Goal: Transaction & Acquisition: Purchase product/service

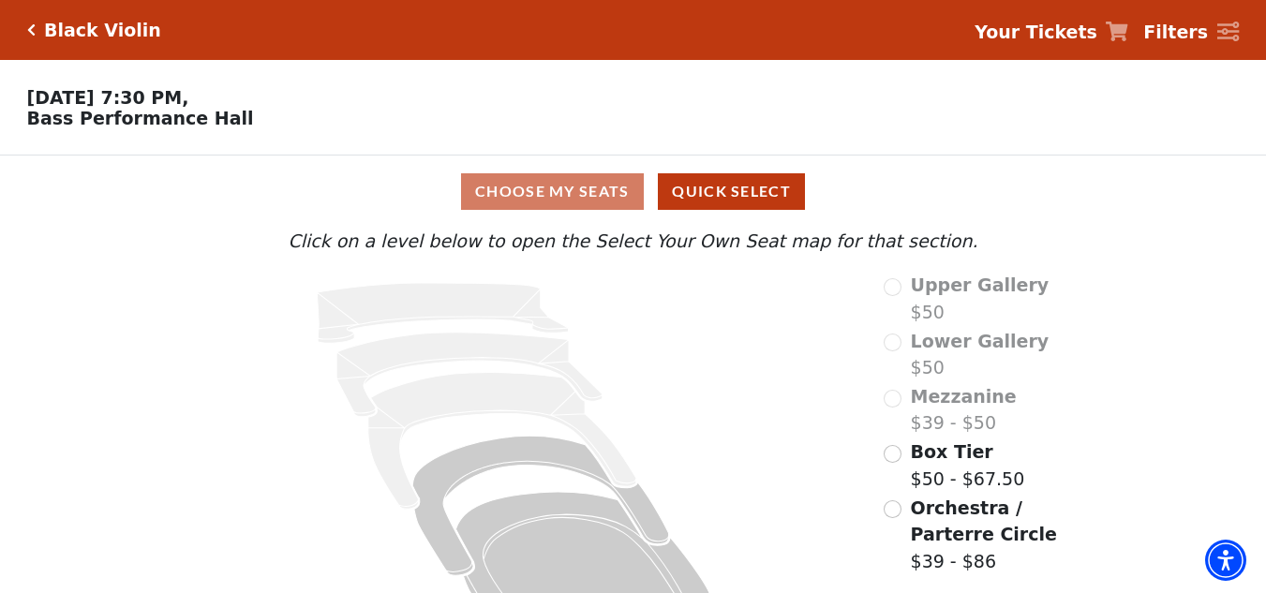
click at [489, 108] on p "Nov 04 2025, 7:30 PM, Bass Performance Hall" at bounding box center [474, 107] width 949 height 41
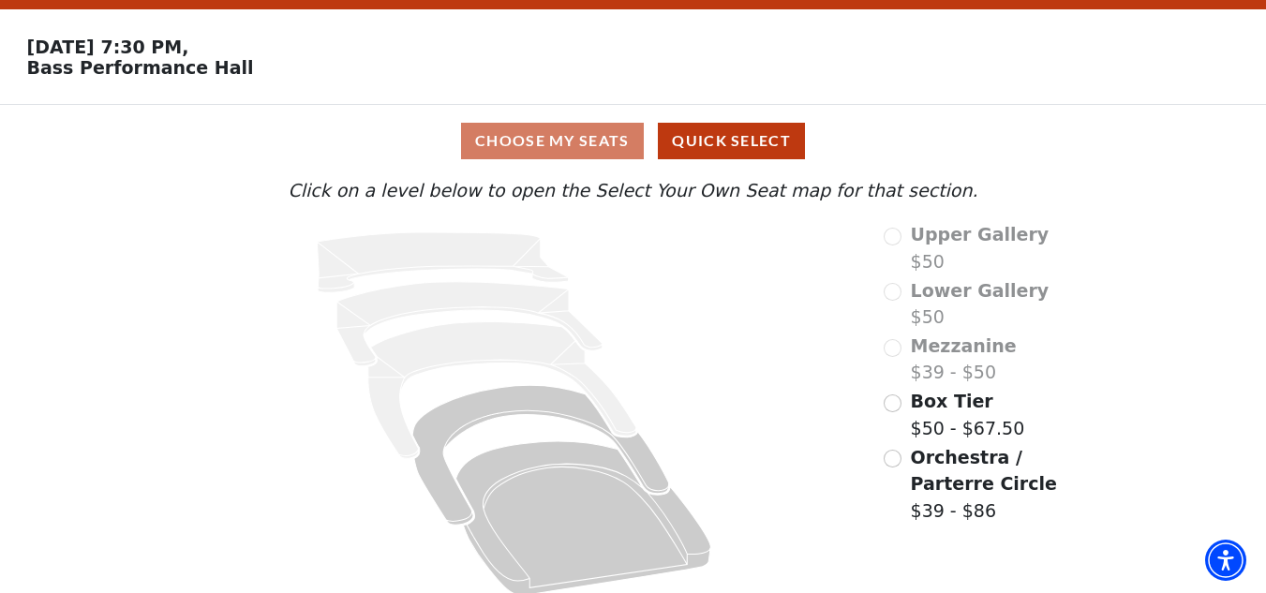
scroll to position [72, 0]
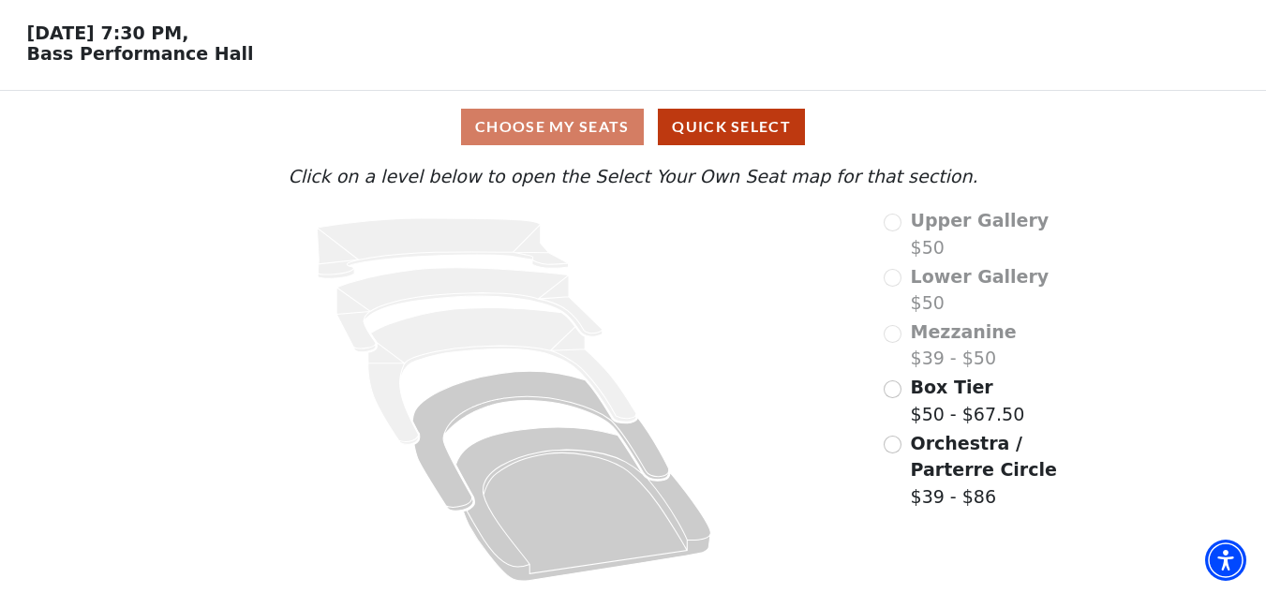
click at [903, 463] on div "Orchestra / Parterre Circle $39 - $86" at bounding box center [989, 470] width 211 height 81
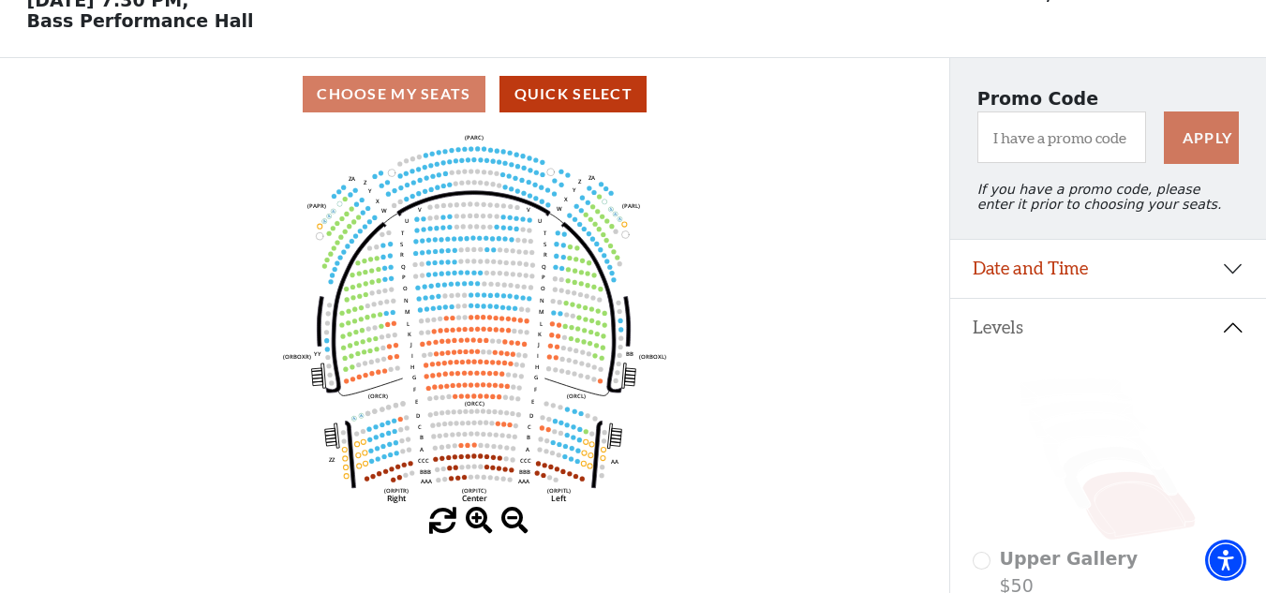
scroll to position [0, 0]
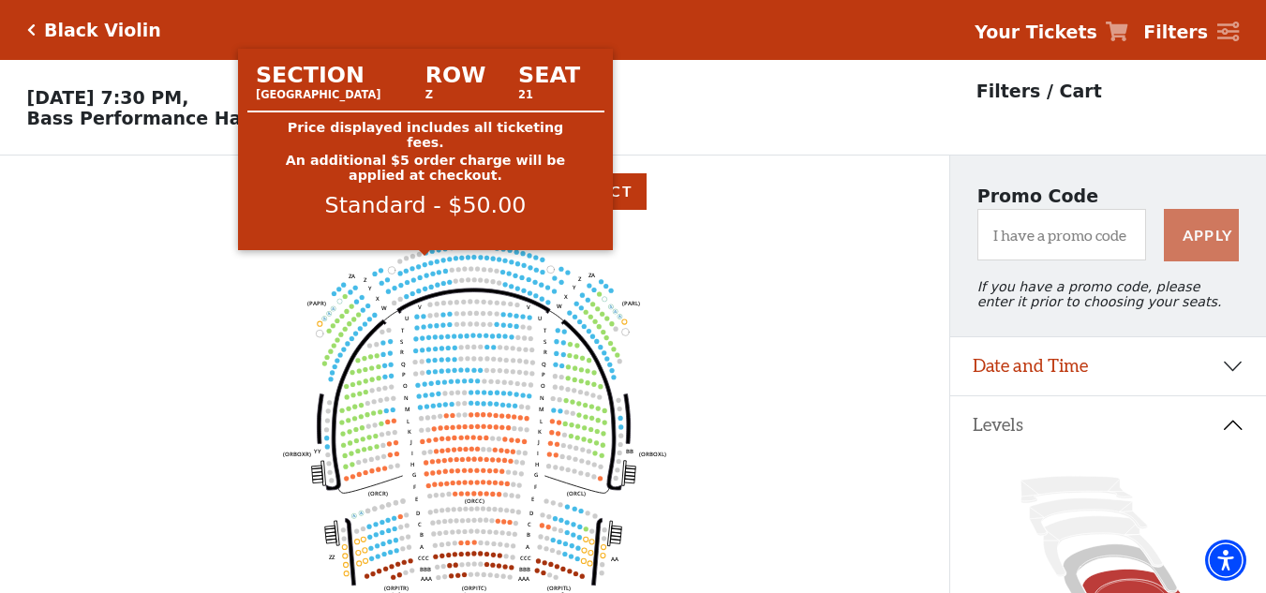
click at [425, 255] on circle at bounding box center [425, 252] width 5 height 5
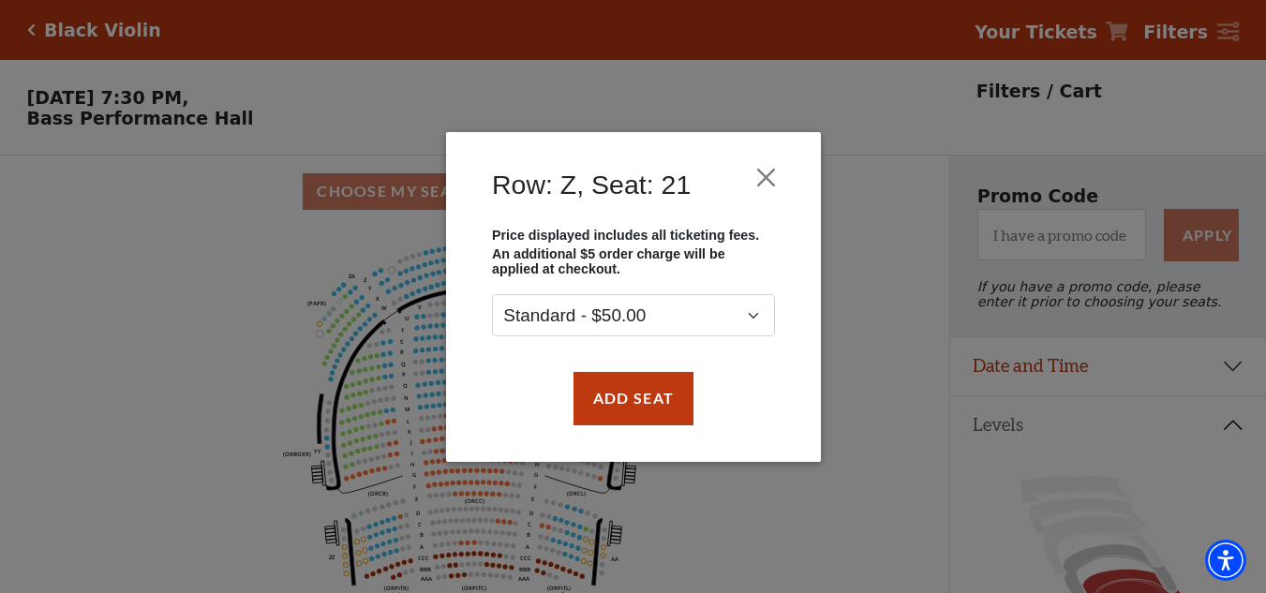
click at [745, 166] on div "Row: Z, Seat: 21" at bounding box center [633, 189] width 319 height 77
click at [775, 191] on button "Close" at bounding box center [766, 177] width 36 height 36
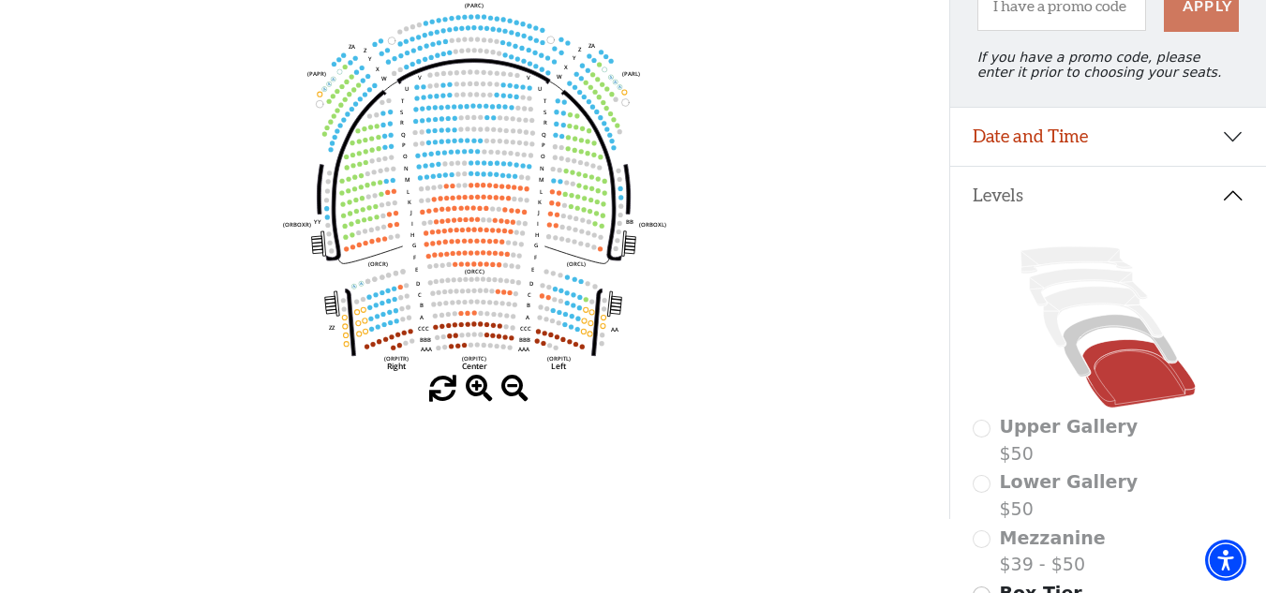
scroll to position [281, 0]
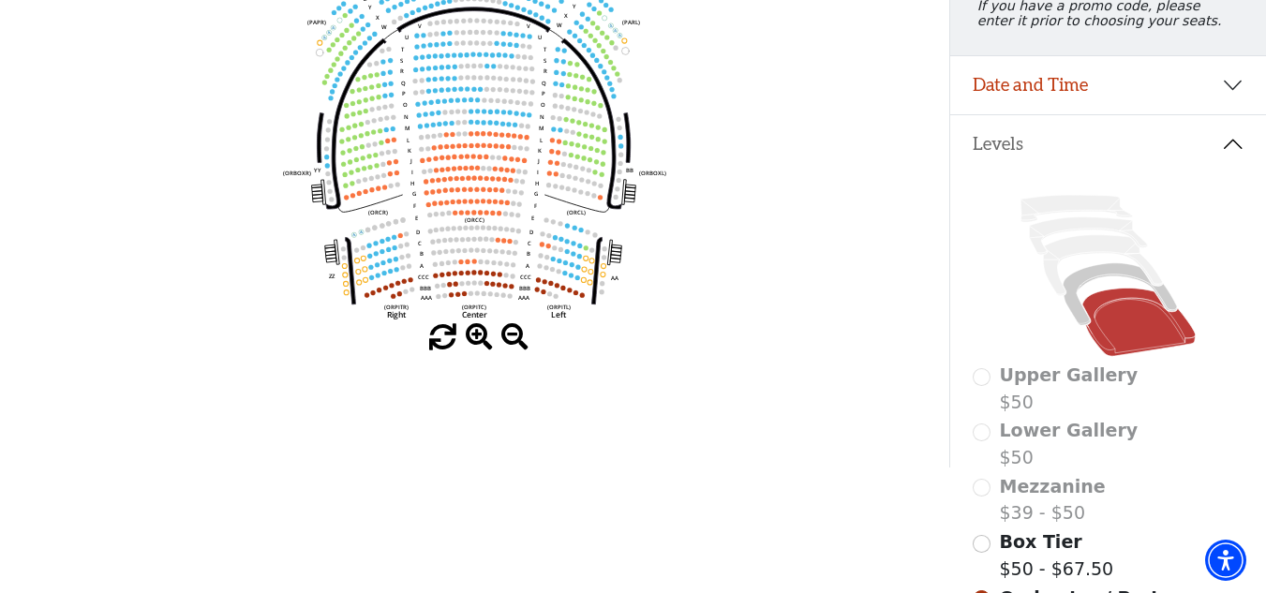
click at [479, 351] on span at bounding box center [479, 337] width 27 height 27
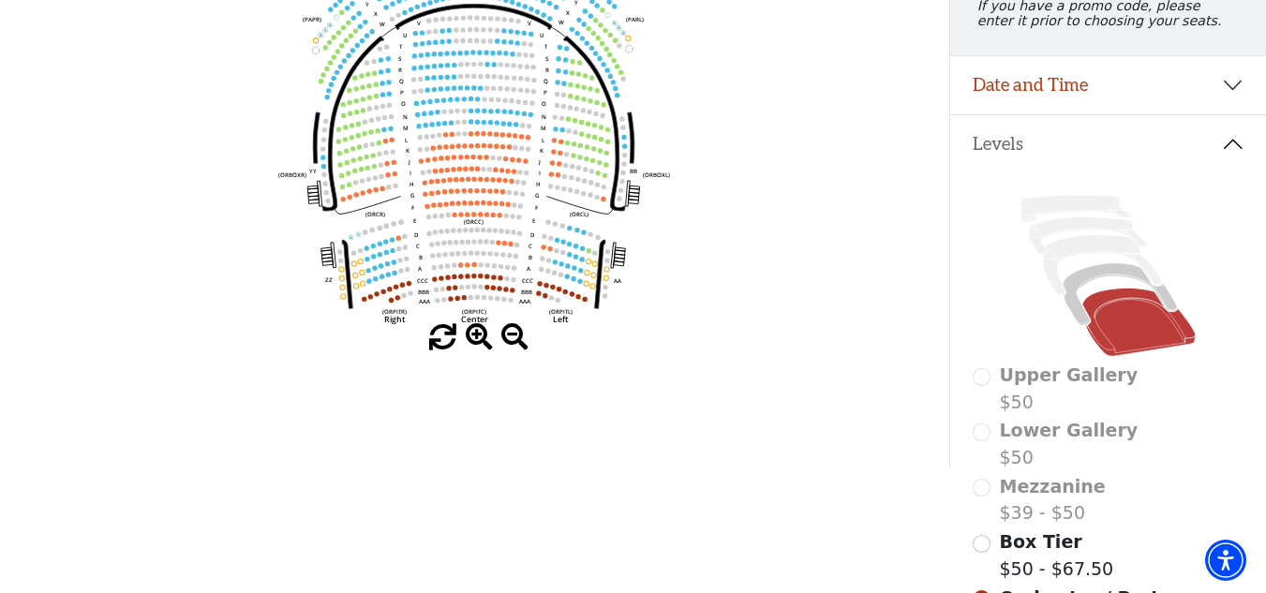
click at [479, 351] on span at bounding box center [479, 337] width 27 height 27
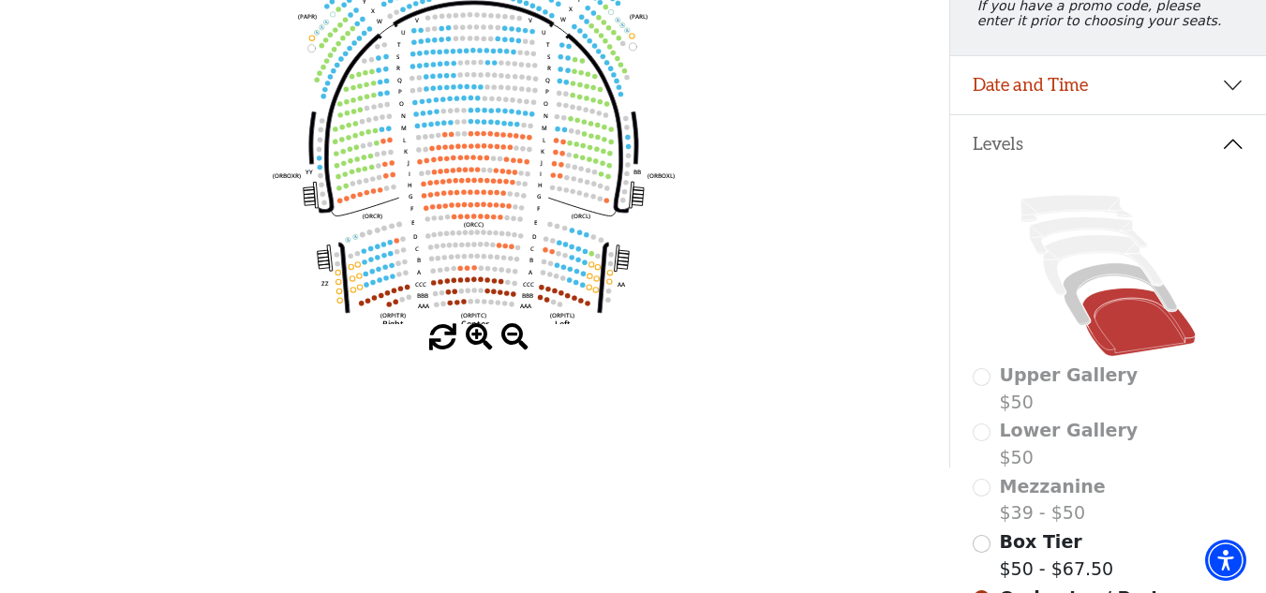
click at [479, 351] on span at bounding box center [479, 337] width 27 height 27
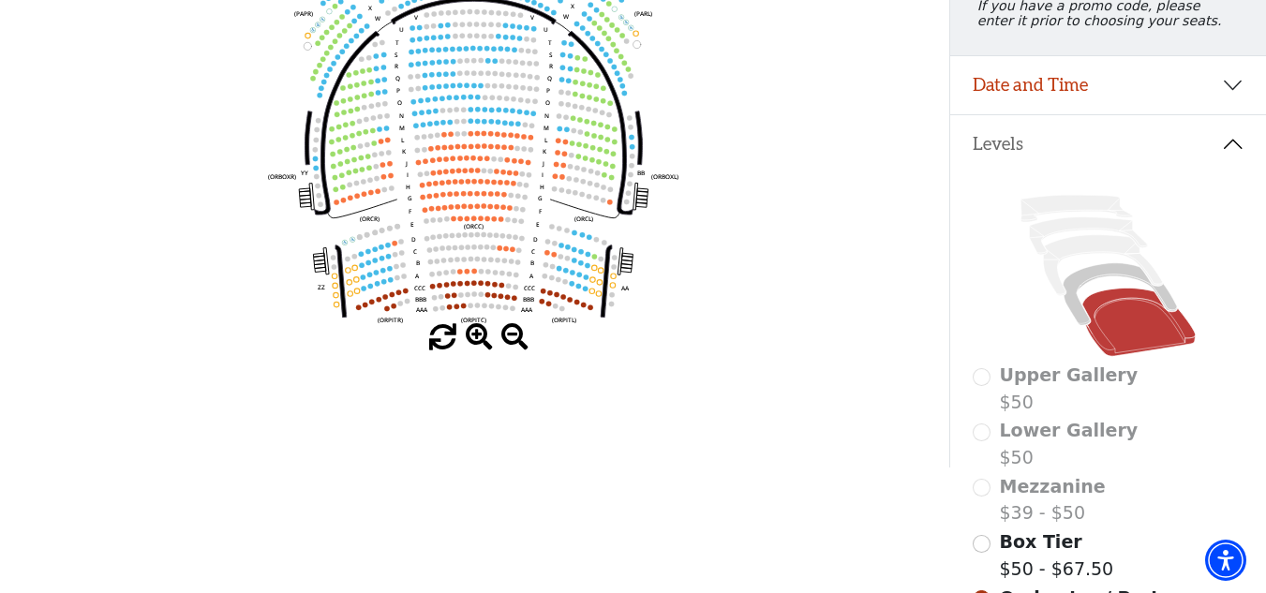
click at [479, 351] on span at bounding box center [479, 337] width 27 height 27
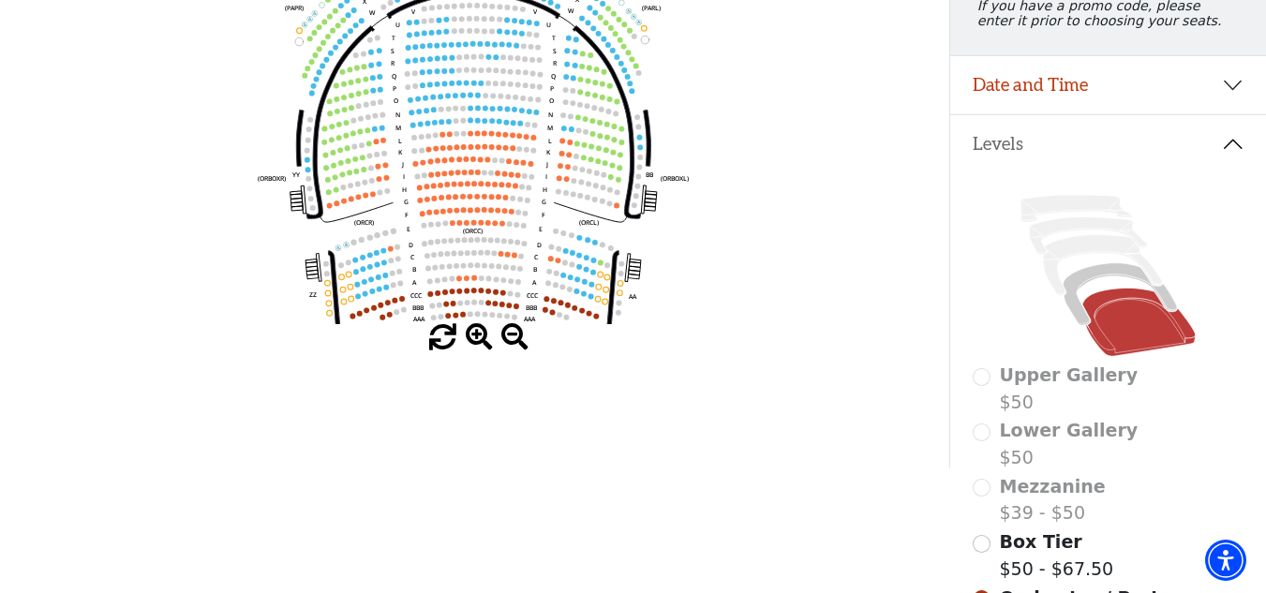
click at [479, 351] on span at bounding box center [479, 337] width 27 height 27
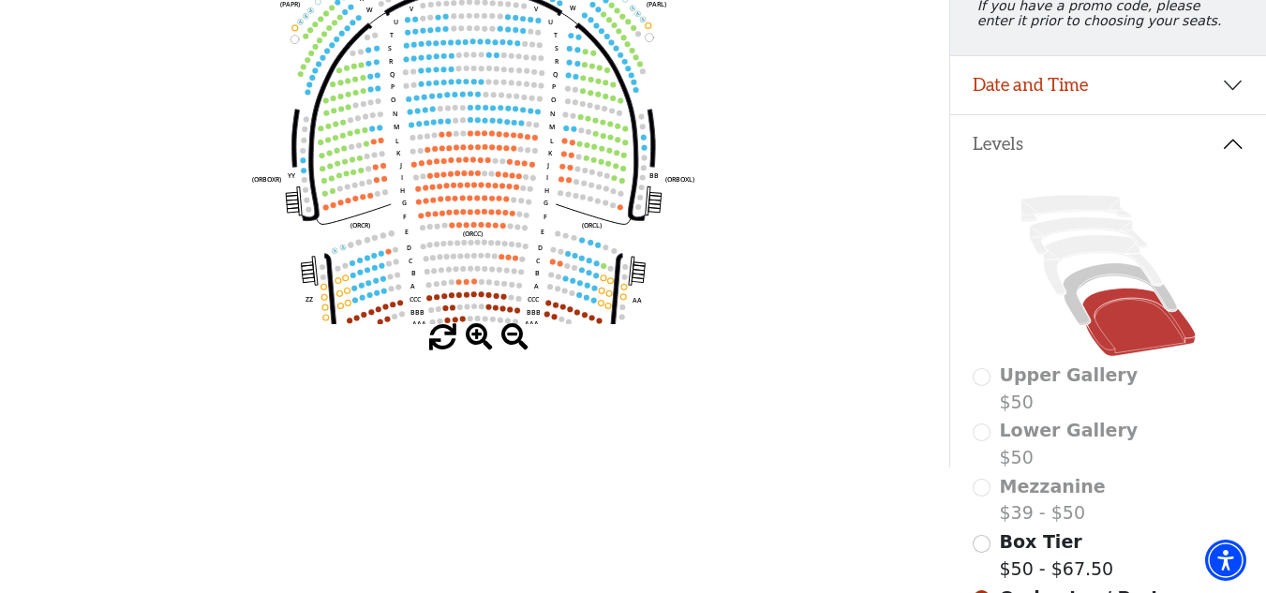
click at [479, 351] on span at bounding box center [479, 337] width 27 height 27
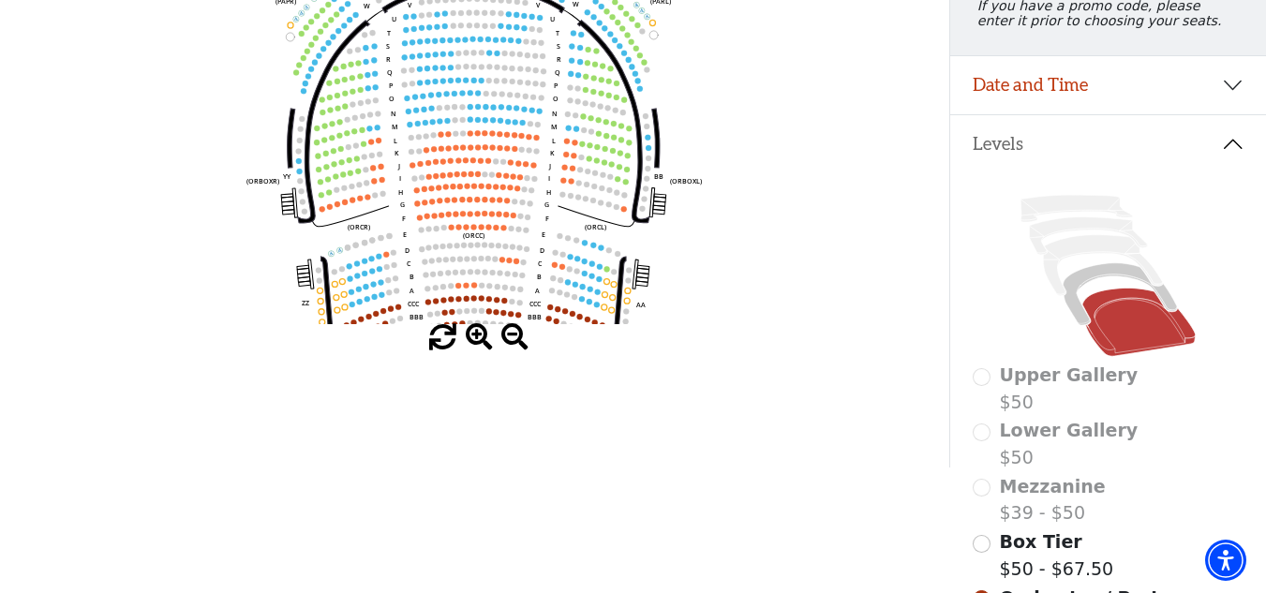
drag, startPoint x: 479, startPoint y: 352, endPoint x: 545, endPoint y: 237, distance: 132.6
click at [480, 351] on span at bounding box center [479, 337] width 27 height 27
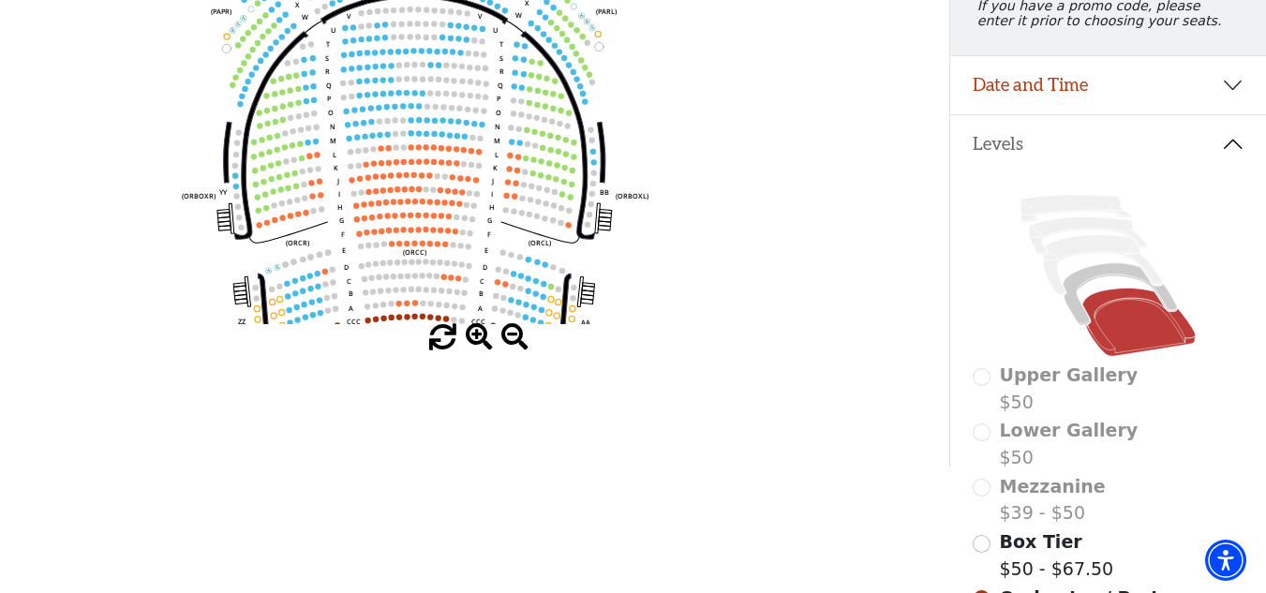
drag, startPoint x: 545, startPoint y: 221, endPoint x: 465, endPoint y: 236, distance: 82.0
click at [469, 238] on icon "Left (ORPITL) Right (ORPITR) Center (ORPITC) ZZ AA YY BB ZA ZA (ORCL) (ORCR) (O…" at bounding box center [475, 136] width 855 height 378
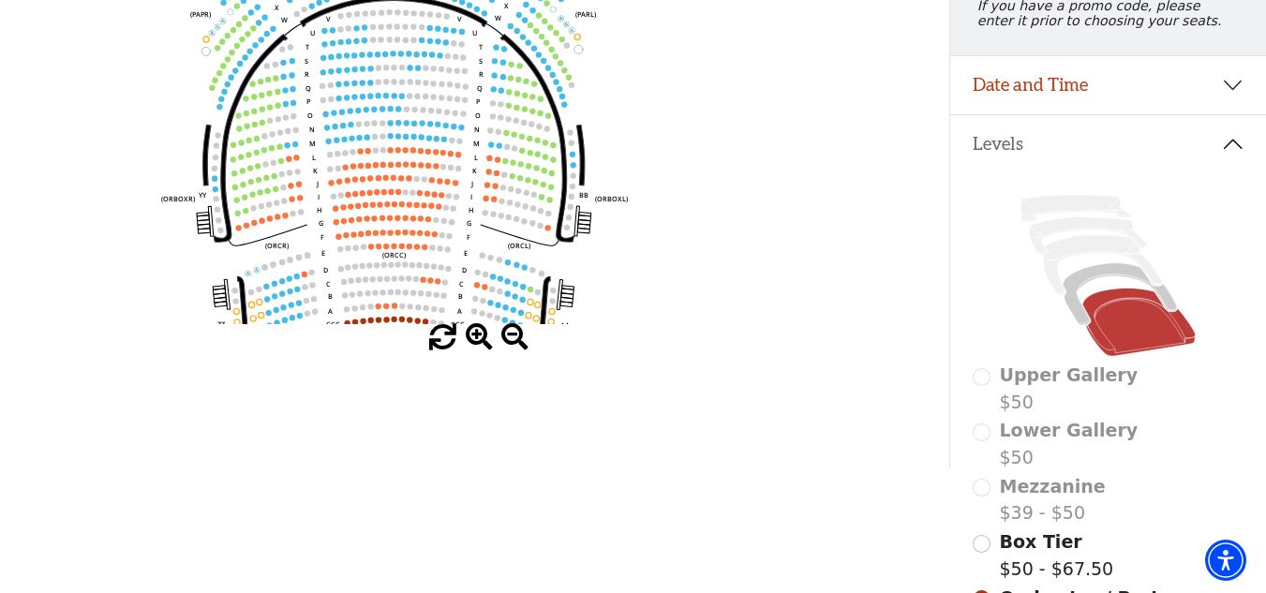
click at [538, 91] on icon "Left (ORPITL) Right (ORPITR) Center (ORPITC) ZZ AA YY BB ZA ZA (ORCL) (ORCR) (O…" at bounding box center [475, 136] width 855 height 378
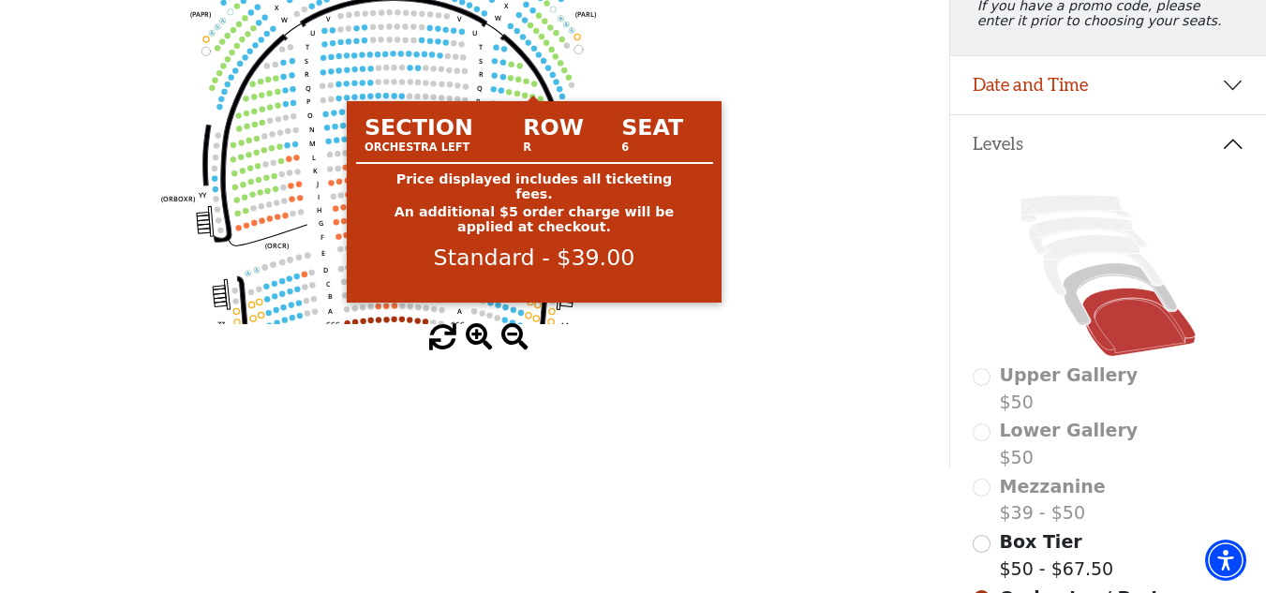
click at [534, 86] on circle at bounding box center [534, 84] width 6 height 6
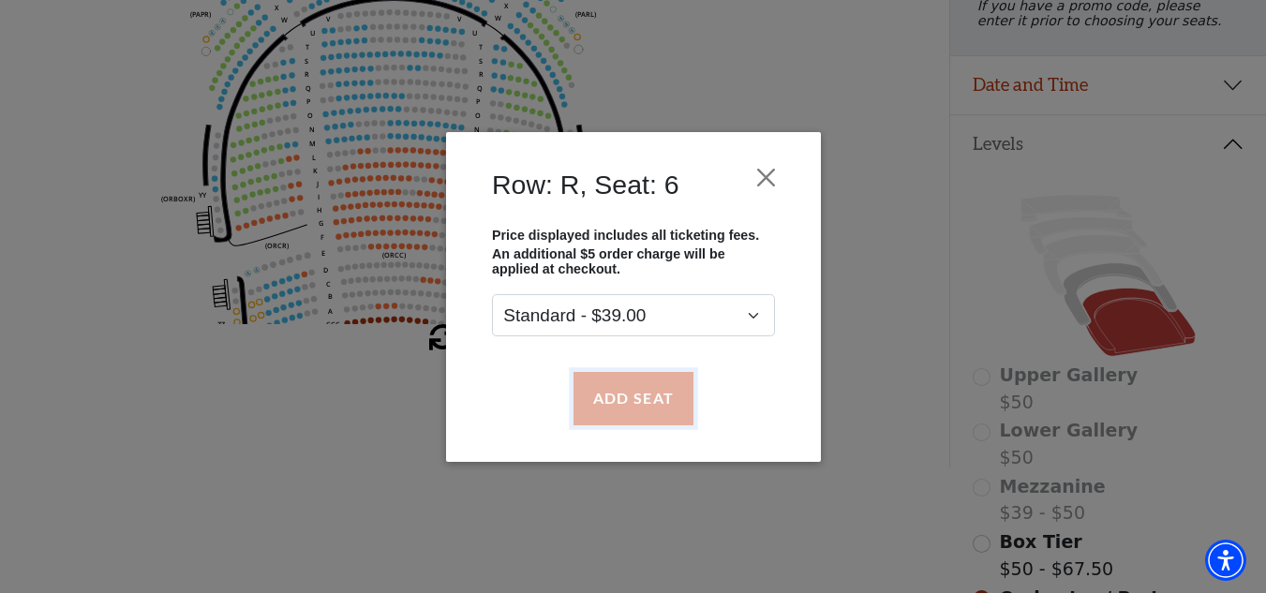
click at [639, 394] on button "Add Seat" at bounding box center [633, 398] width 120 height 52
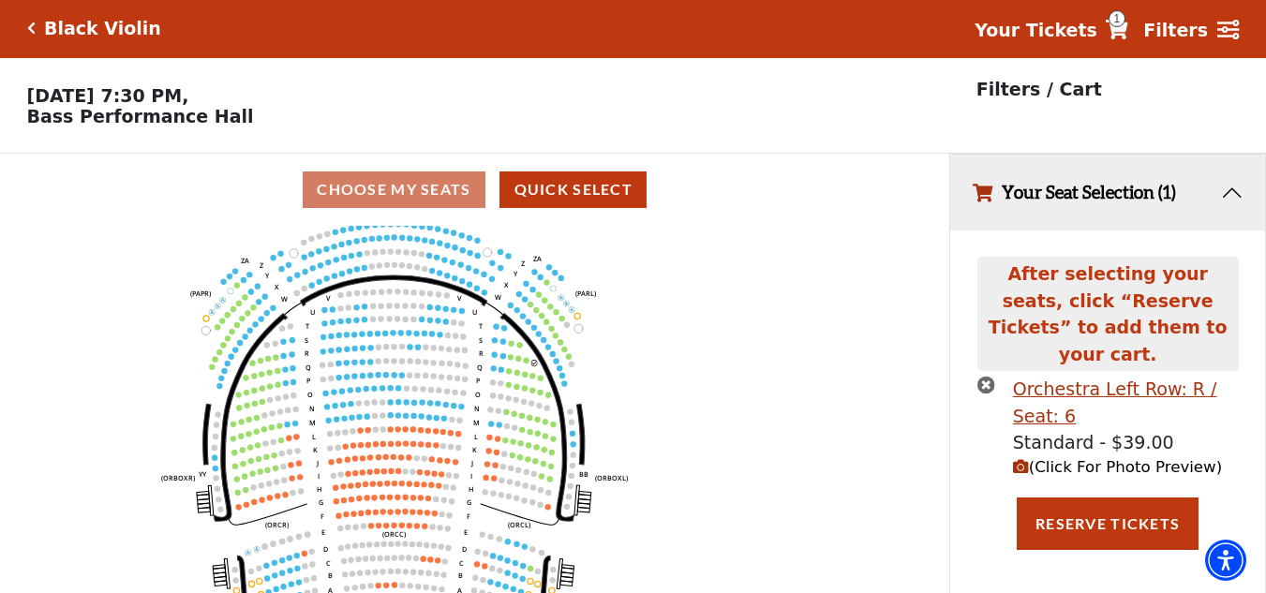
scroll to position [0, 0]
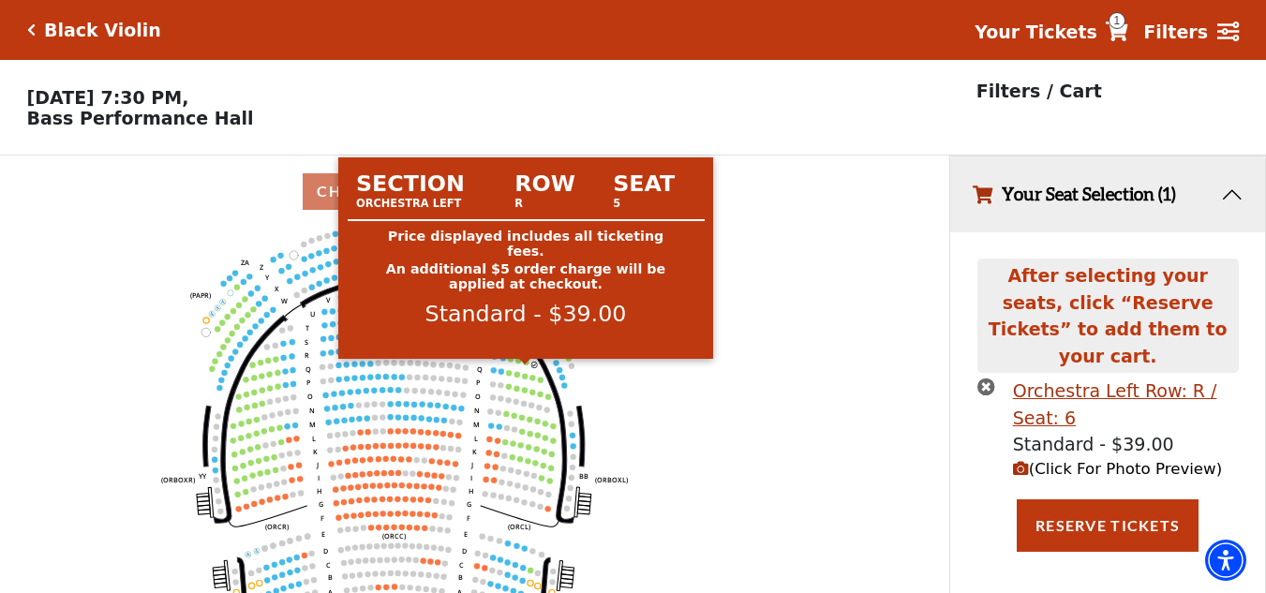
click at [526, 365] on circle at bounding box center [526, 362] width 6 height 6
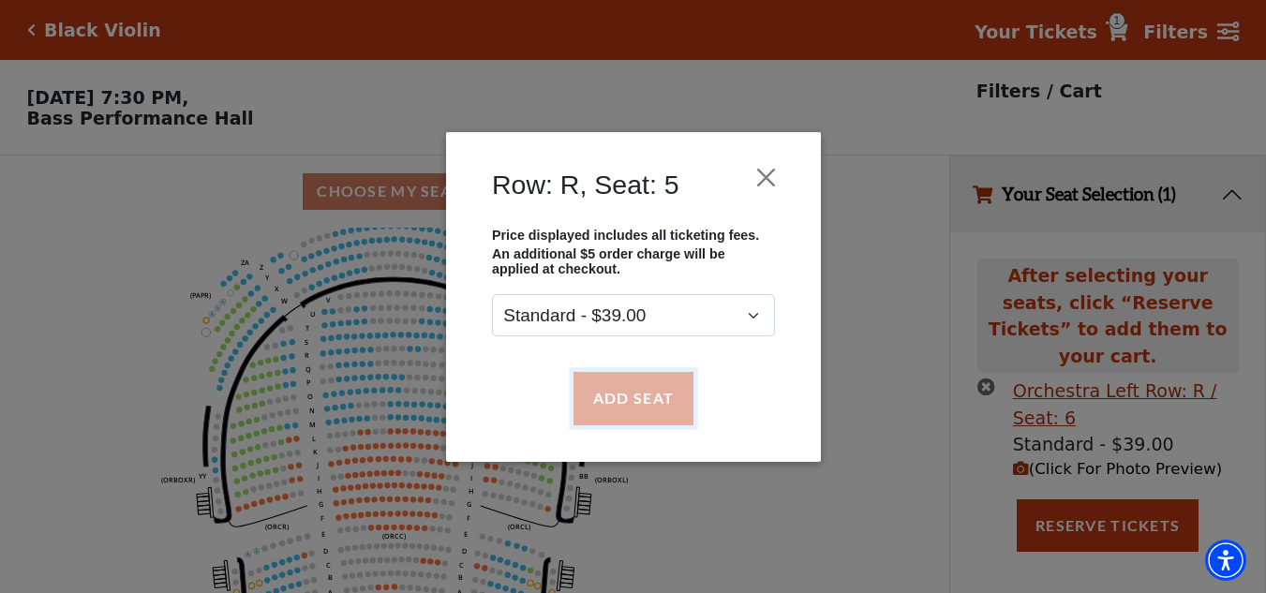
click at [596, 405] on button "Add Seat" at bounding box center [633, 398] width 120 height 52
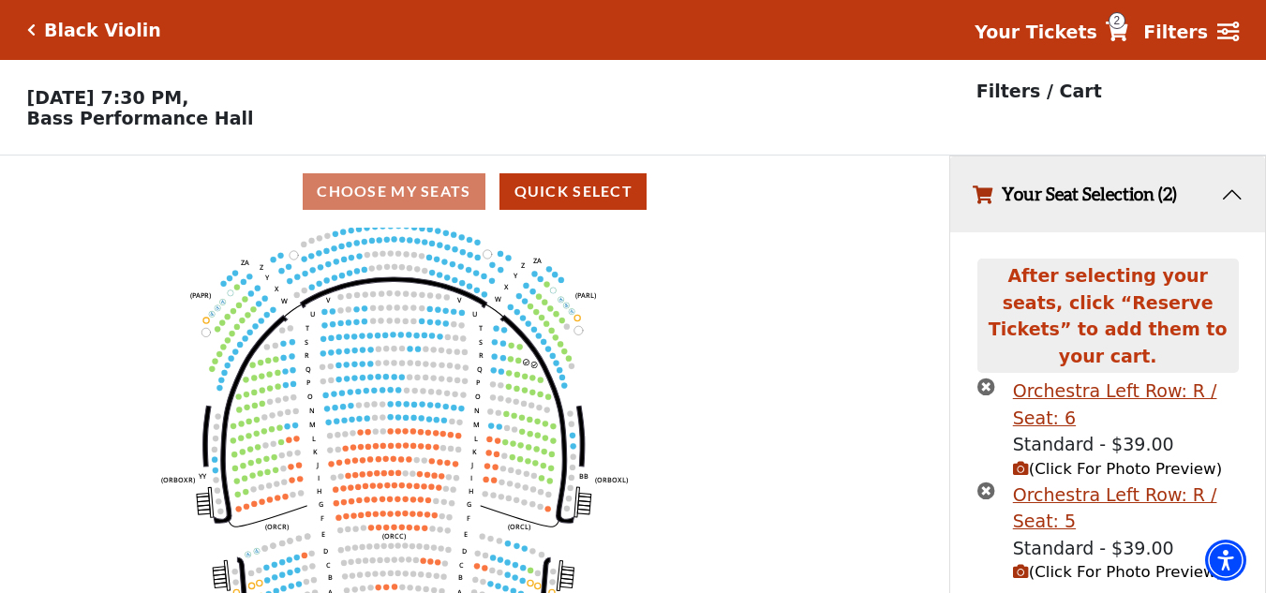
scroll to position [43, 0]
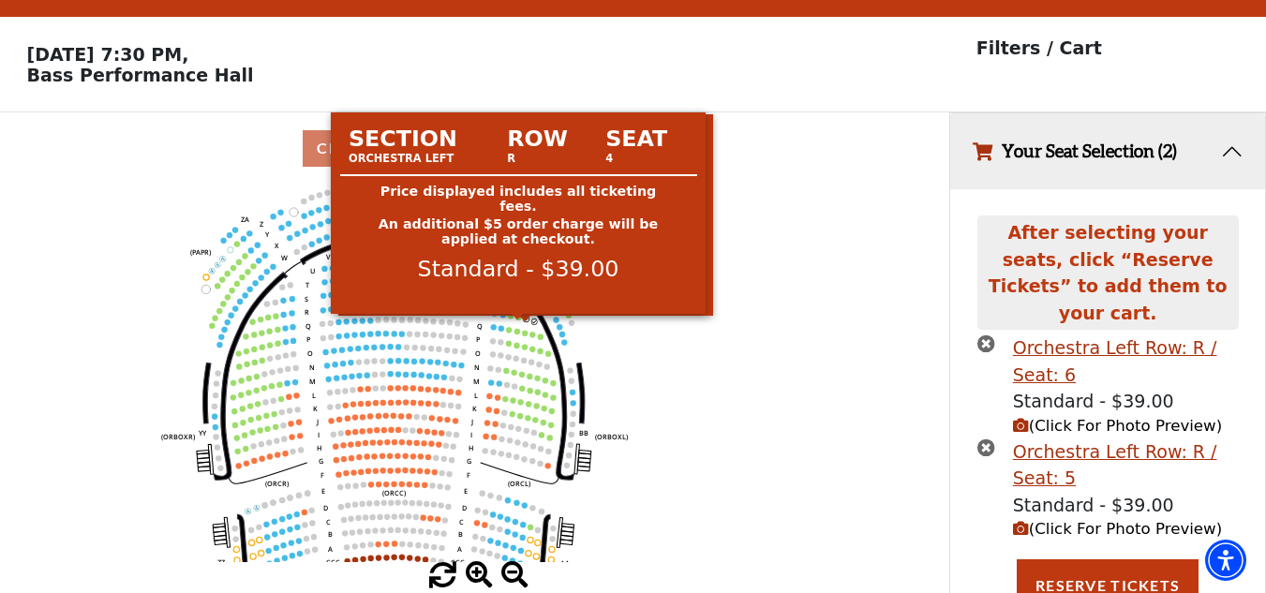
click at [519, 320] on circle at bounding box center [518, 317] width 6 height 6
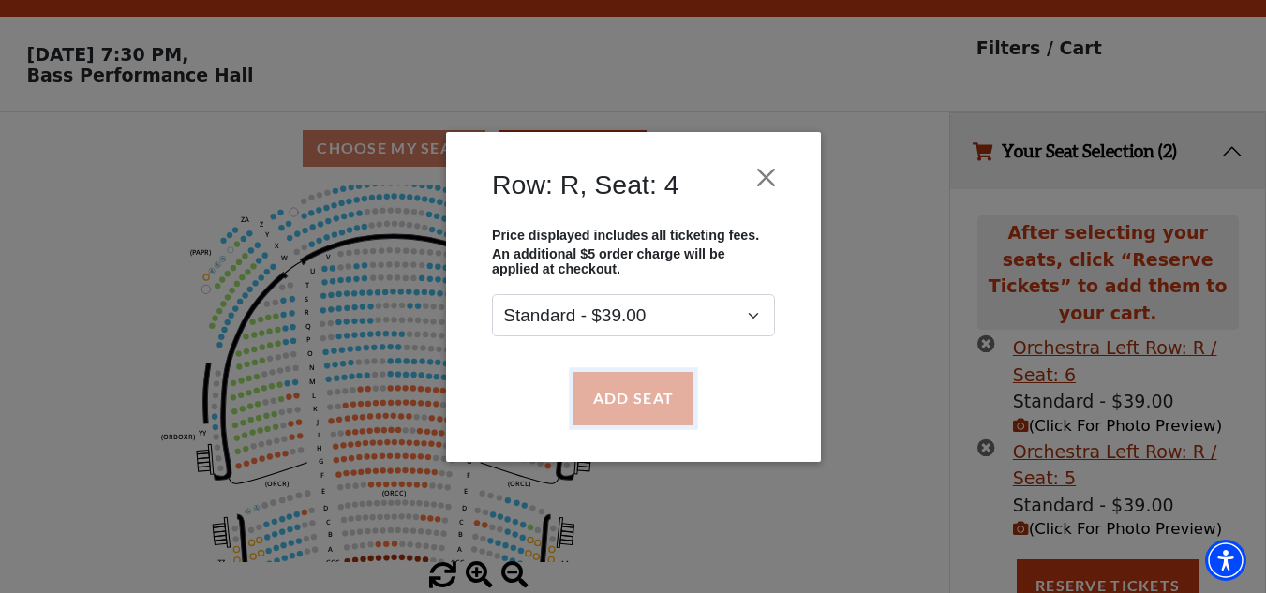
click at [637, 385] on button "Add Seat" at bounding box center [633, 398] width 120 height 52
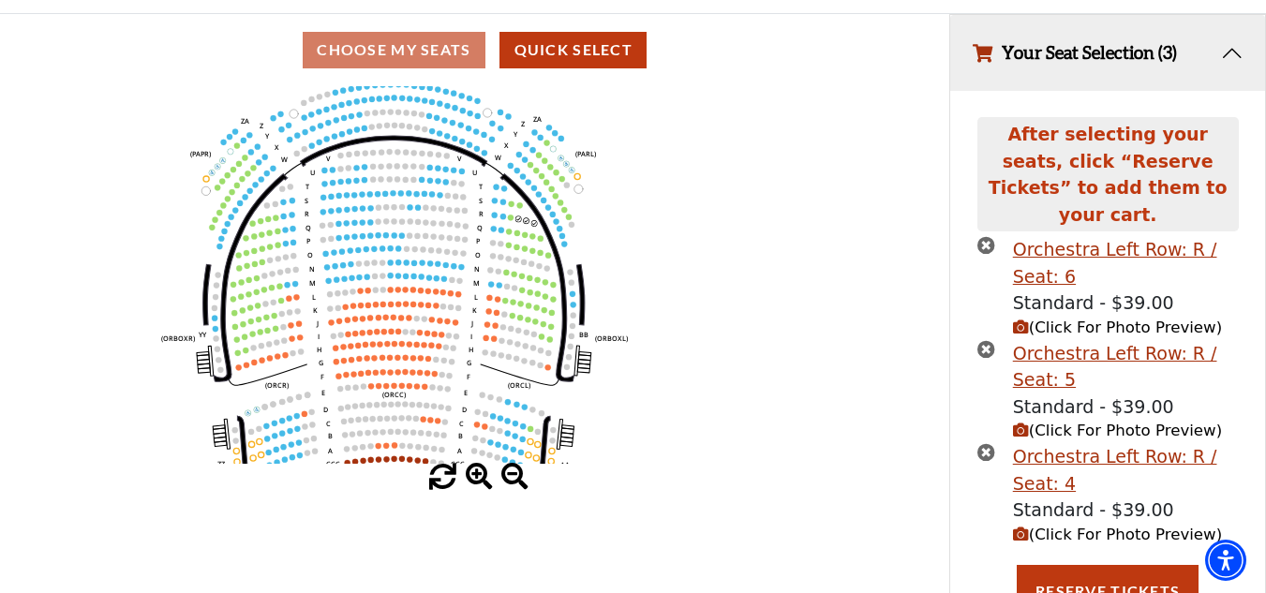
scroll to position [147, 0]
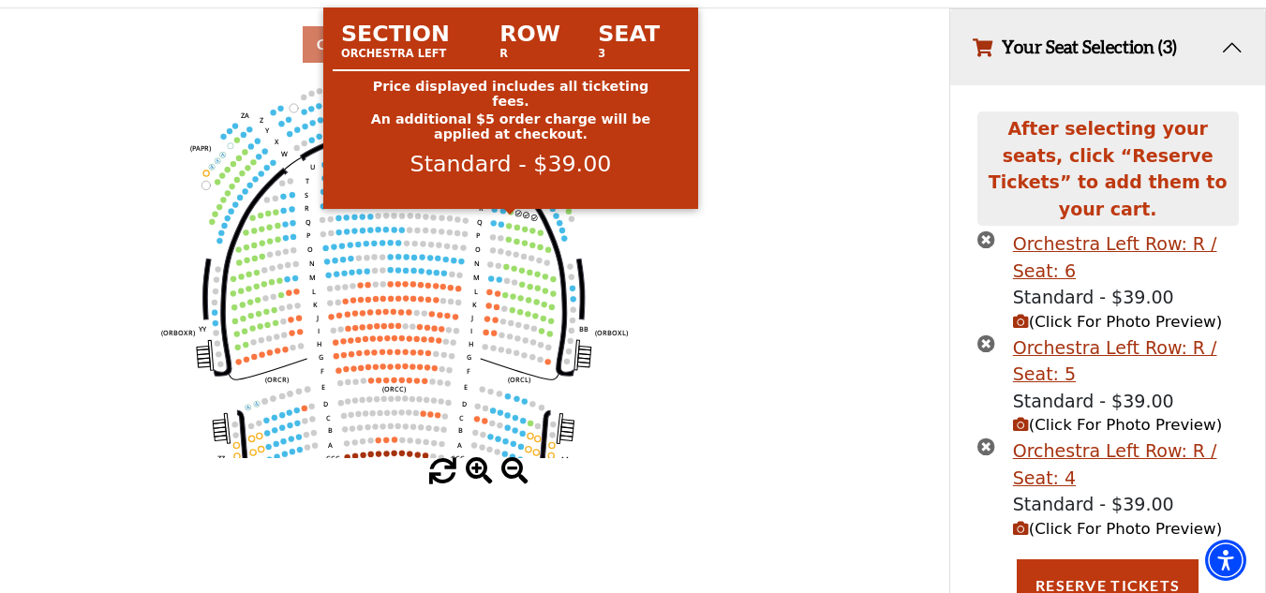
click at [511, 215] on circle at bounding box center [510, 212] width 6 height 6
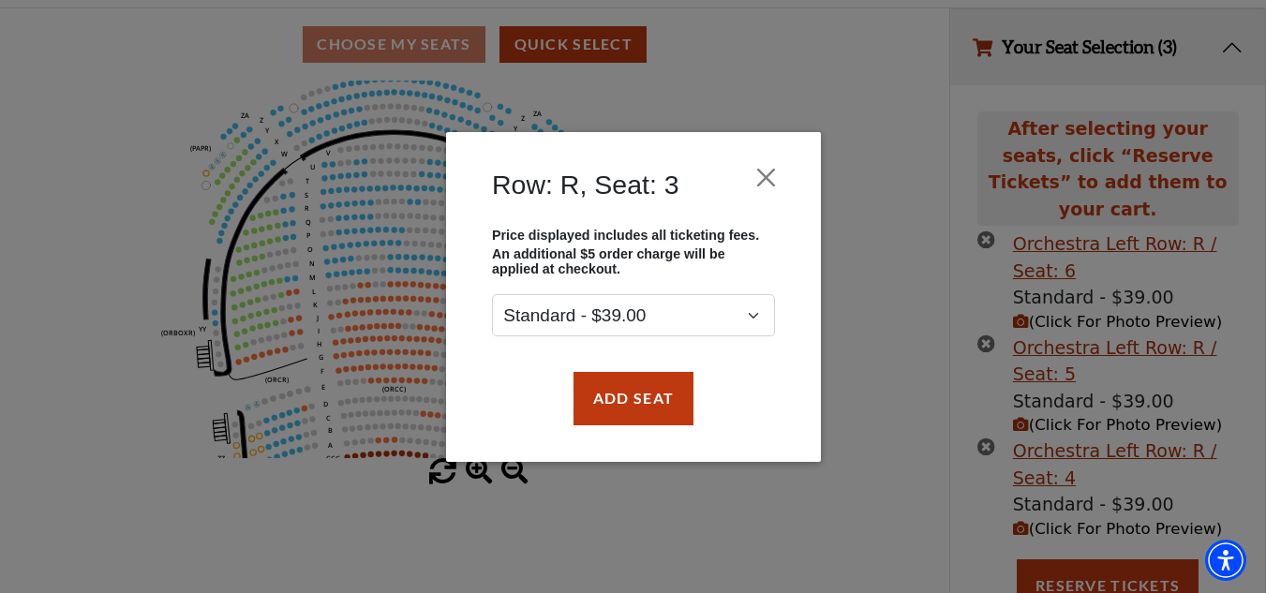
click at [639, 360] on div "Add Seat" at bounding box center [633, 398] width 319 height 88
click at [640, 381] on button "Add Seat" at bounding box center [633, 398] width 120 height 52
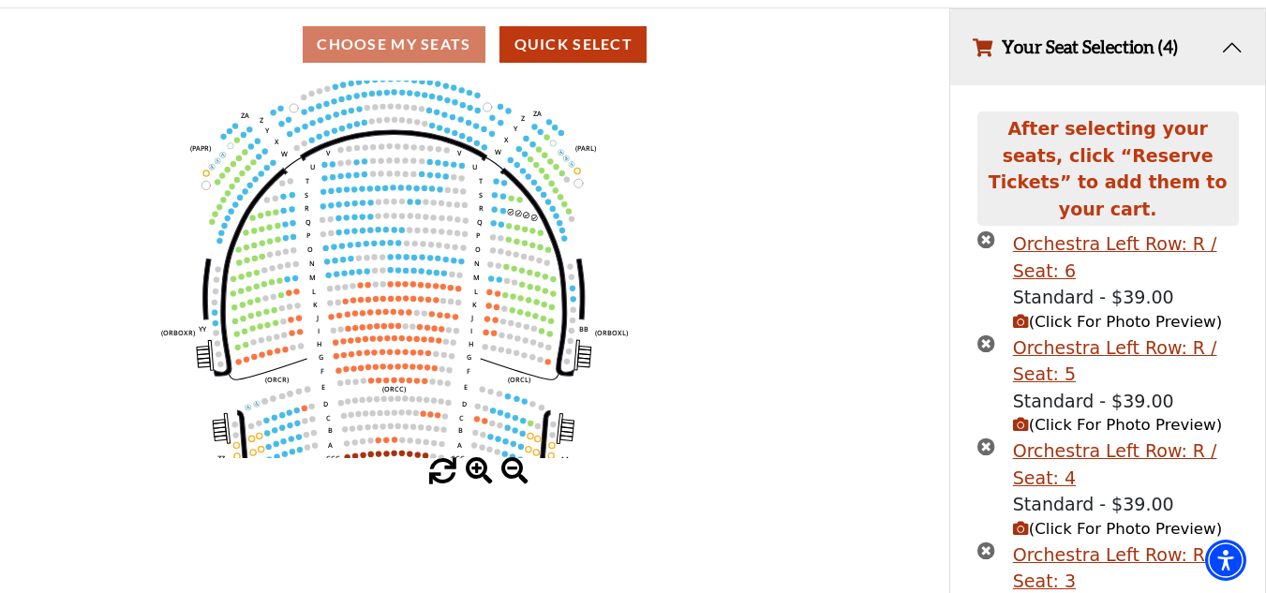
scroll to position [250, 0]
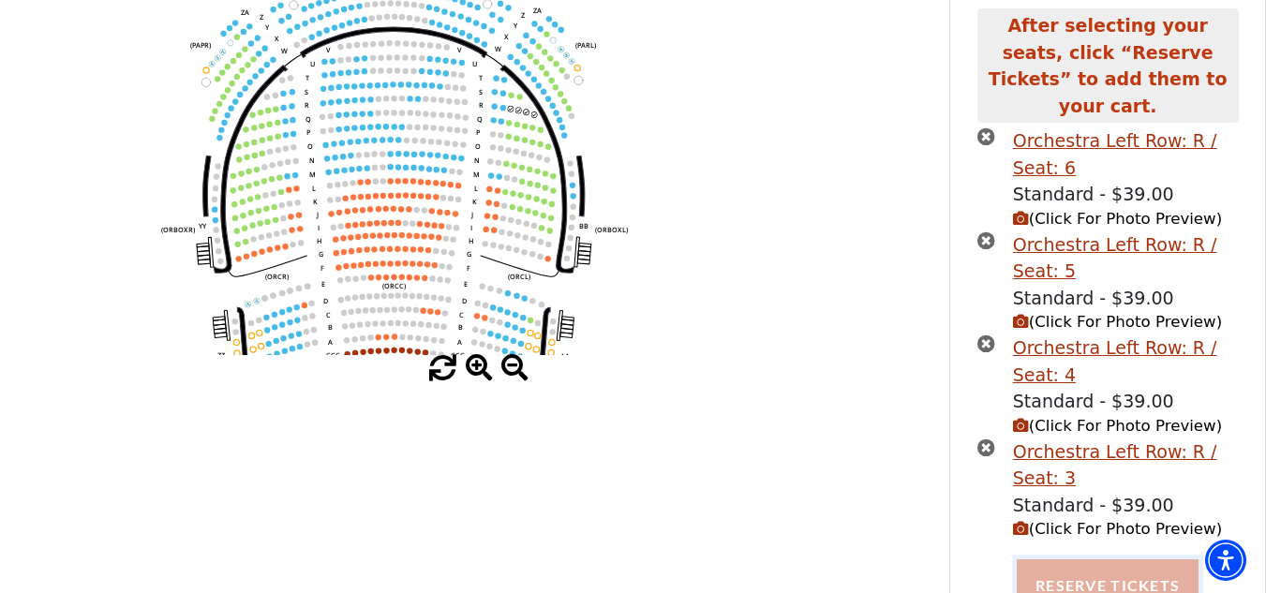
click at [1047, 560] on button "Reserve Tickets" at bounding box center [1108, 586] width 182 height 52
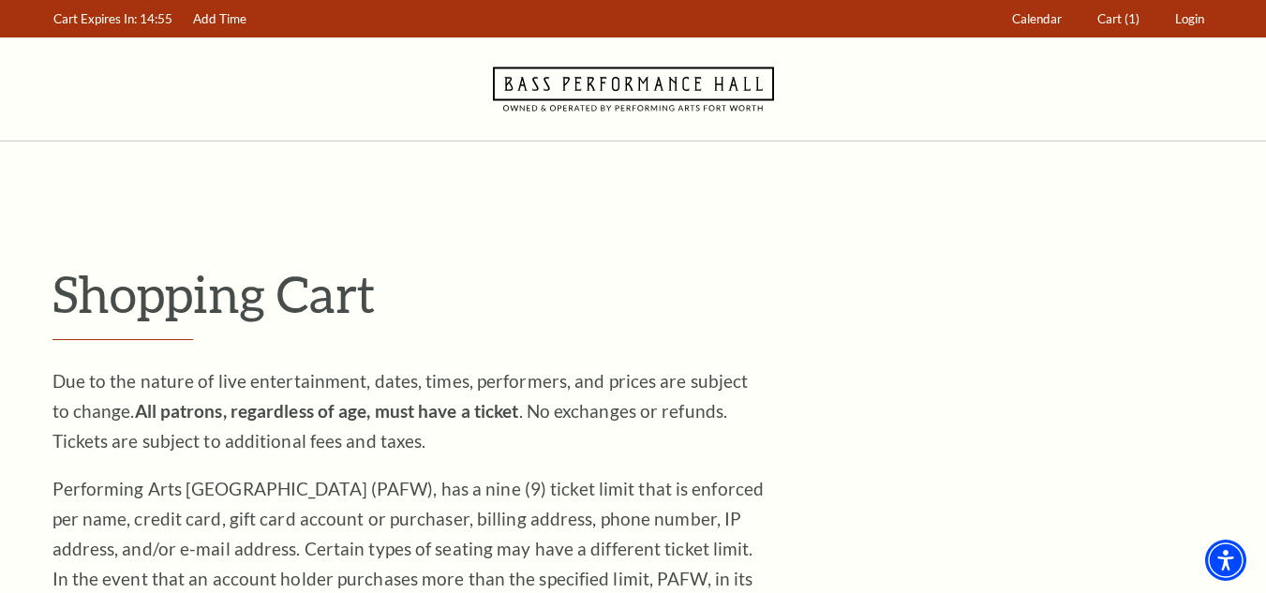
click at [489, 277] on p "Shopping Cart" at bounding box center [633, 293] width 1162 height 61
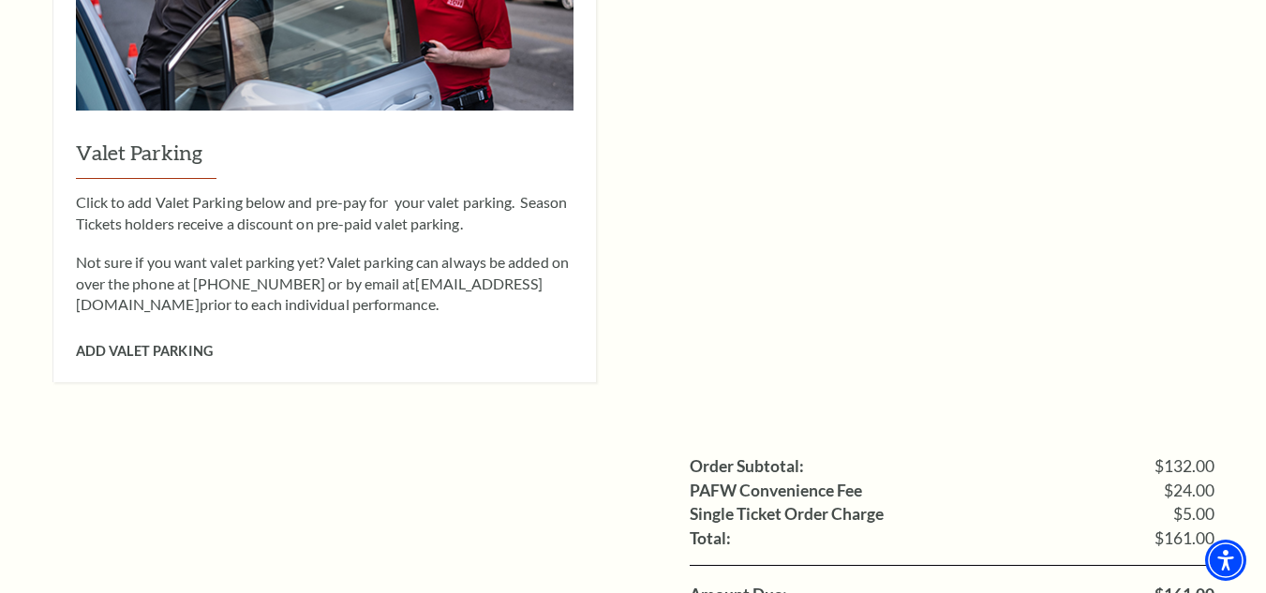
scroll to position [1968, 0]
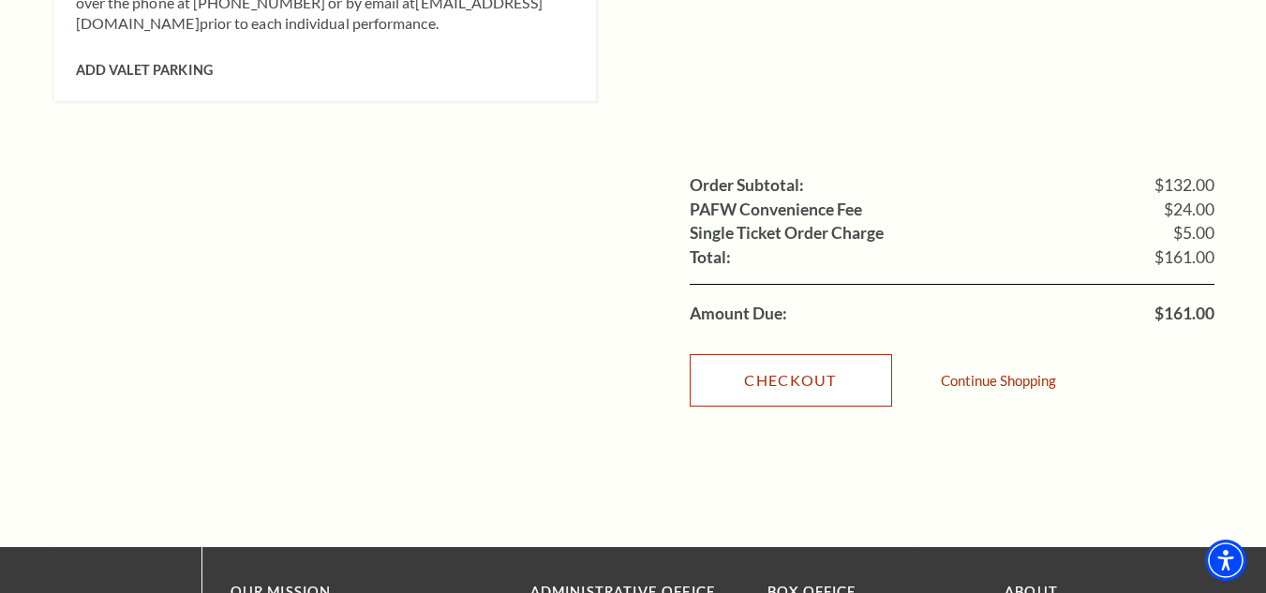
click at [855, 358] on link "Checkout" at bounding box center [791, 380] width 202 height 52
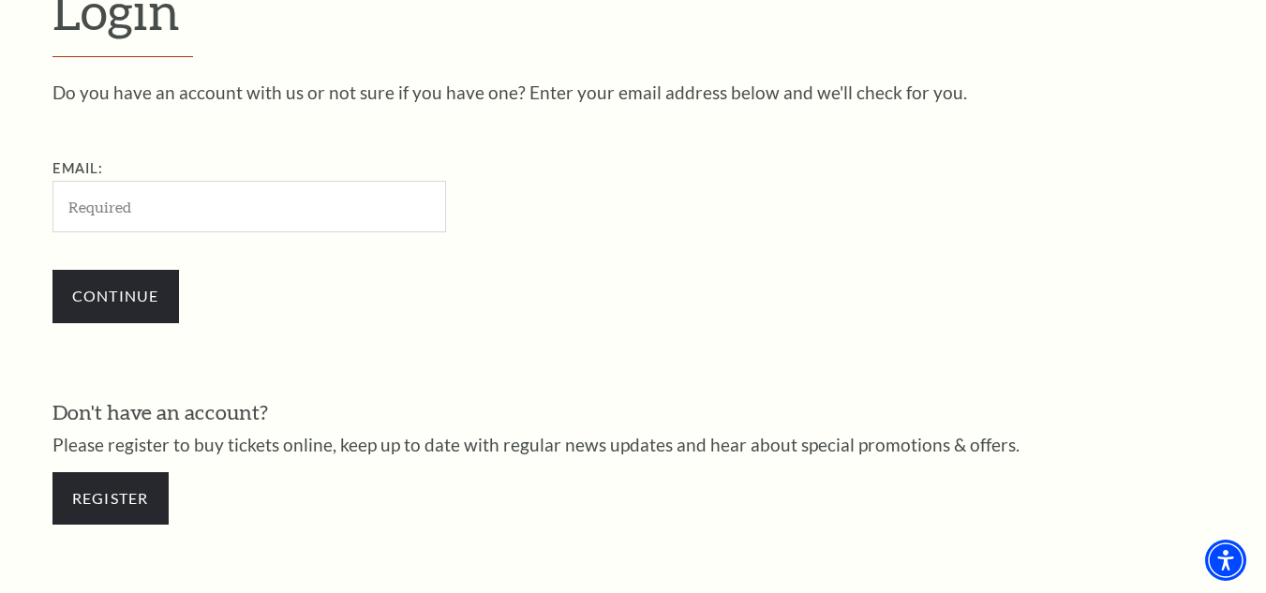
scroll to position [523, 0]
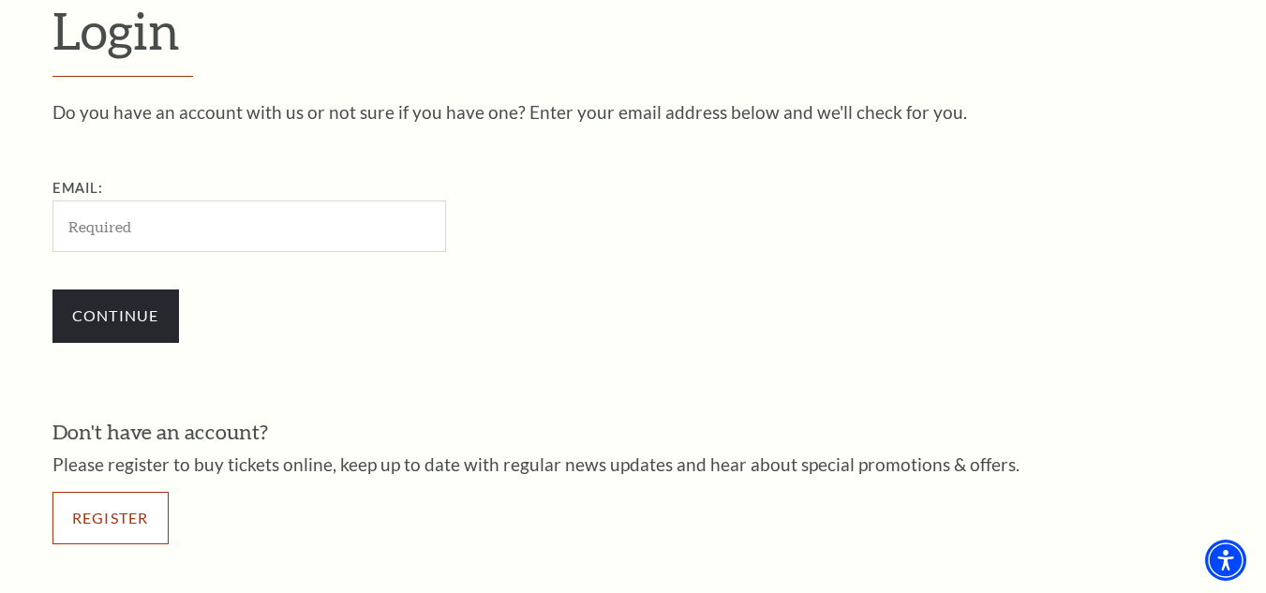
click at [113, 511] on link "Register" at bounding box center [110, 518] width 116 height 52
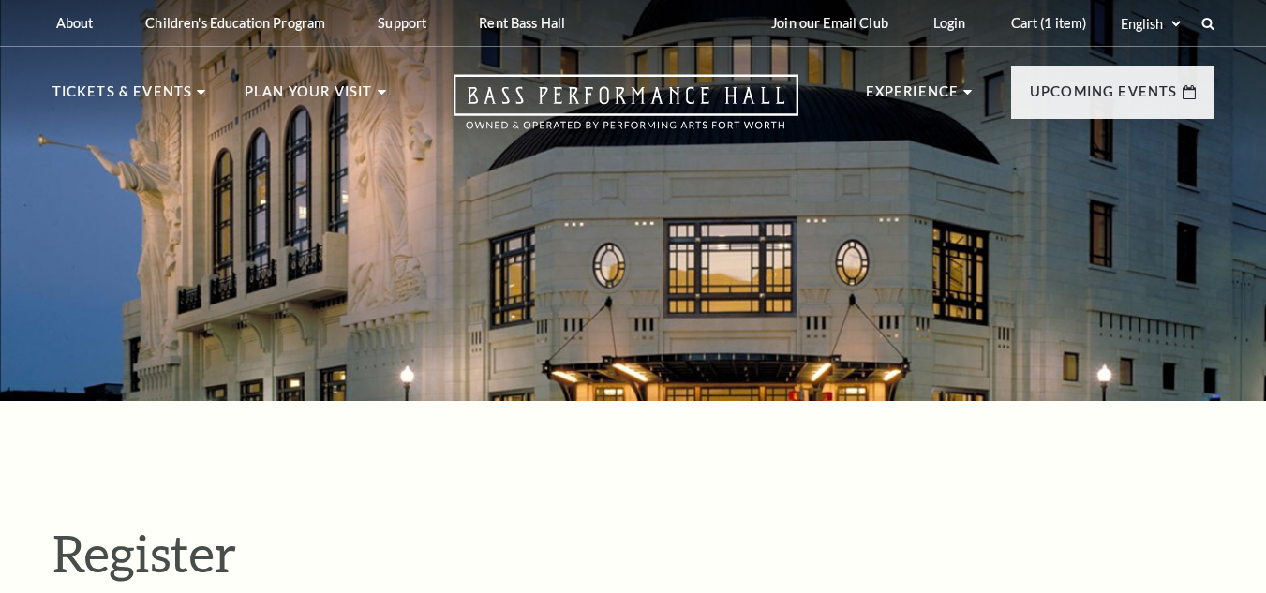
select select "1"
select select "TX"
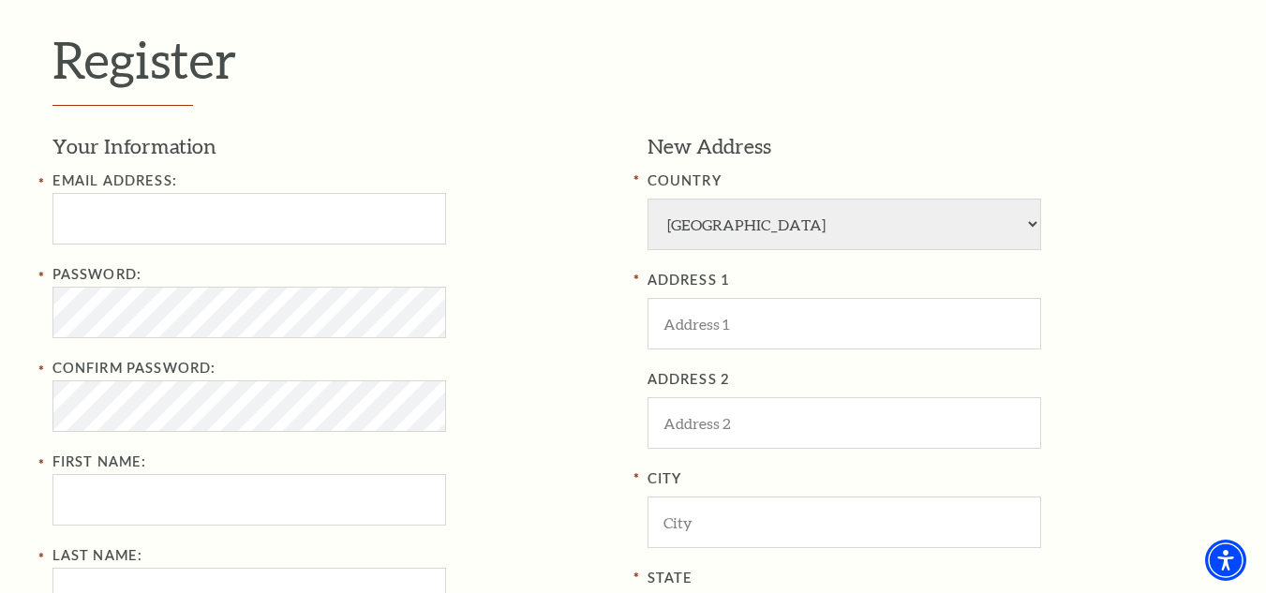
scroll to position [562, 0]
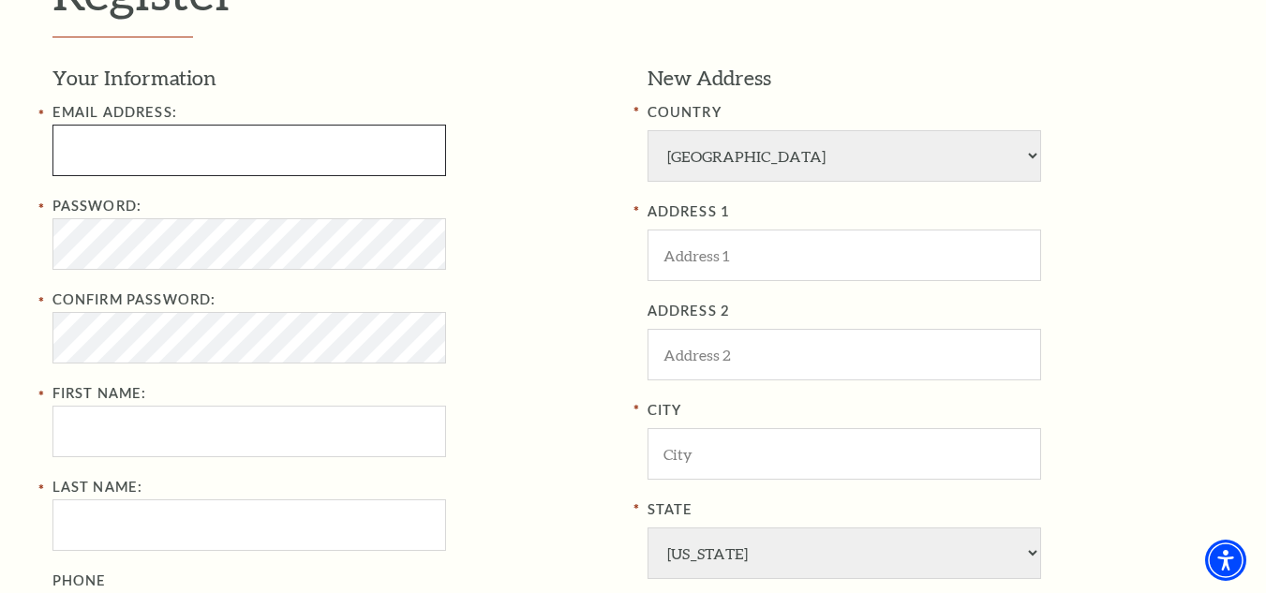
type input "nhoxMet@gmail.com"
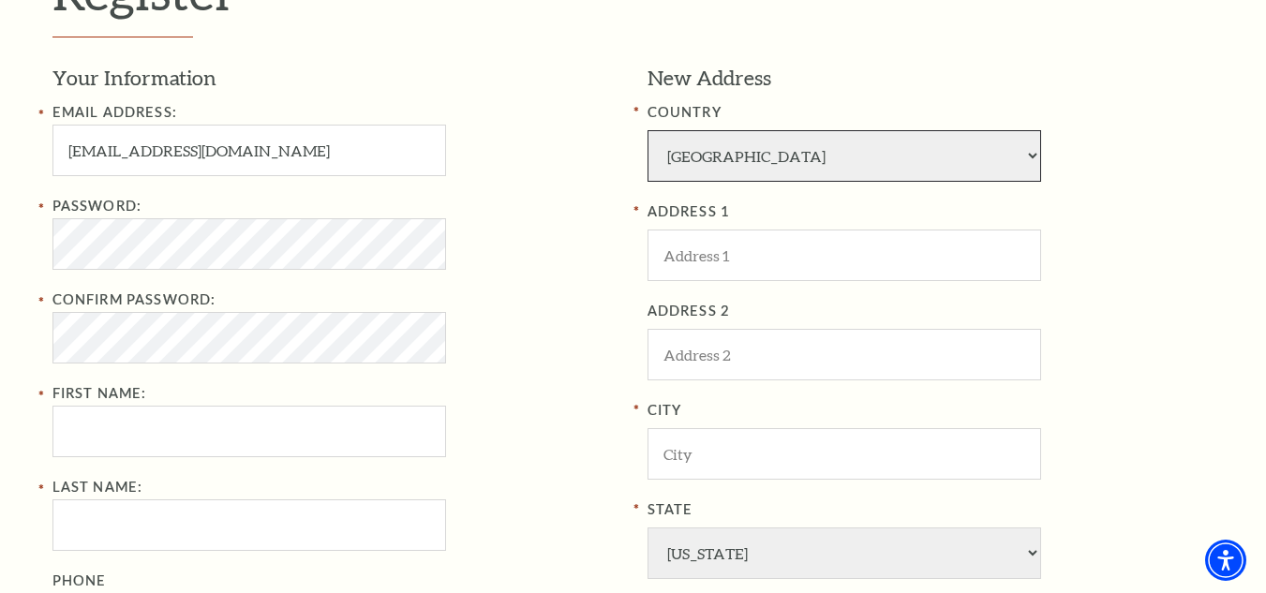
click at [733, 180] on select "Afghanistan Albania Algeria Andorra Angola Antigua and Barbuda Argentina Aruba …" at bounding box center [845, 156] width 394 height 52
click at [573, 240] on div "Password:" at bounding box center [335, 232] width 567 height 75
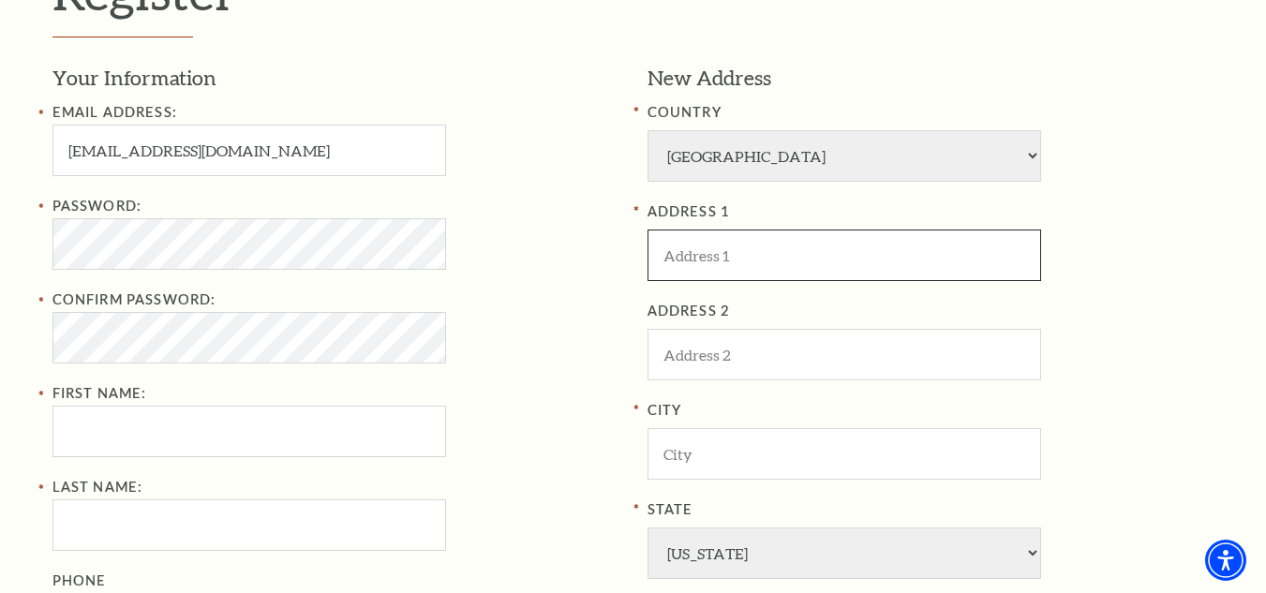
drag, startPoint x: 702, startPoint y: 240, endPoint x: 718, endPoint y: 264, distance: 29.1
click at [702, 240] on input "ADDRESS 1" at bounding box center [845, 256] width 394 height 52
type input "Hanna Theatre - Playhouse Square"
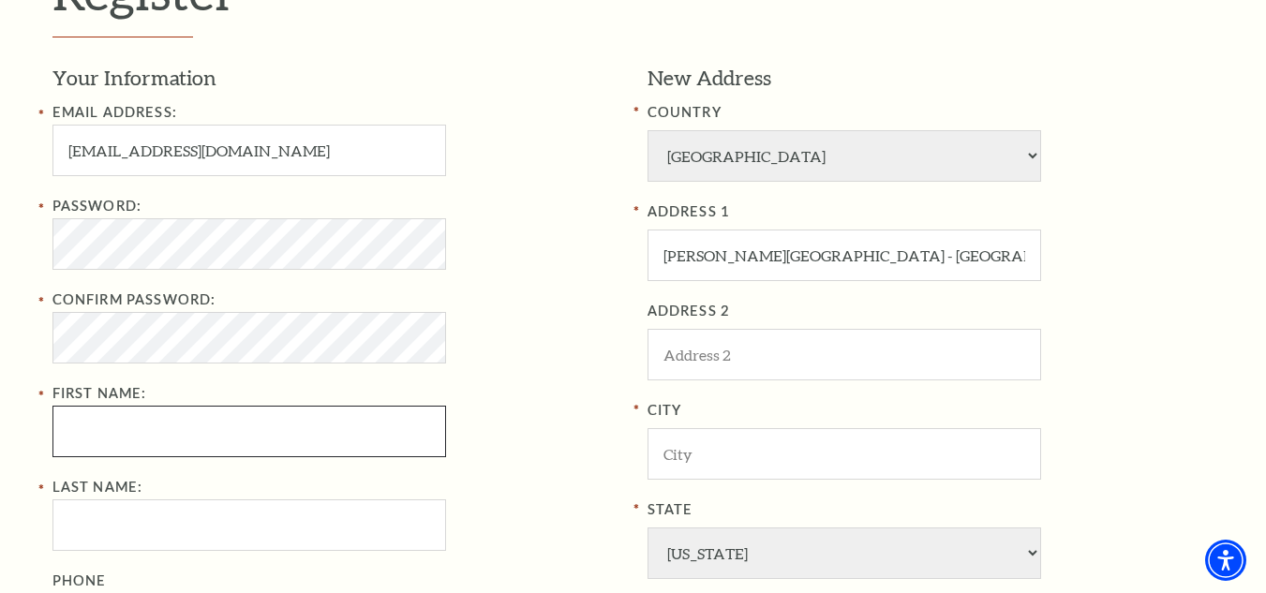
type input "Powell"
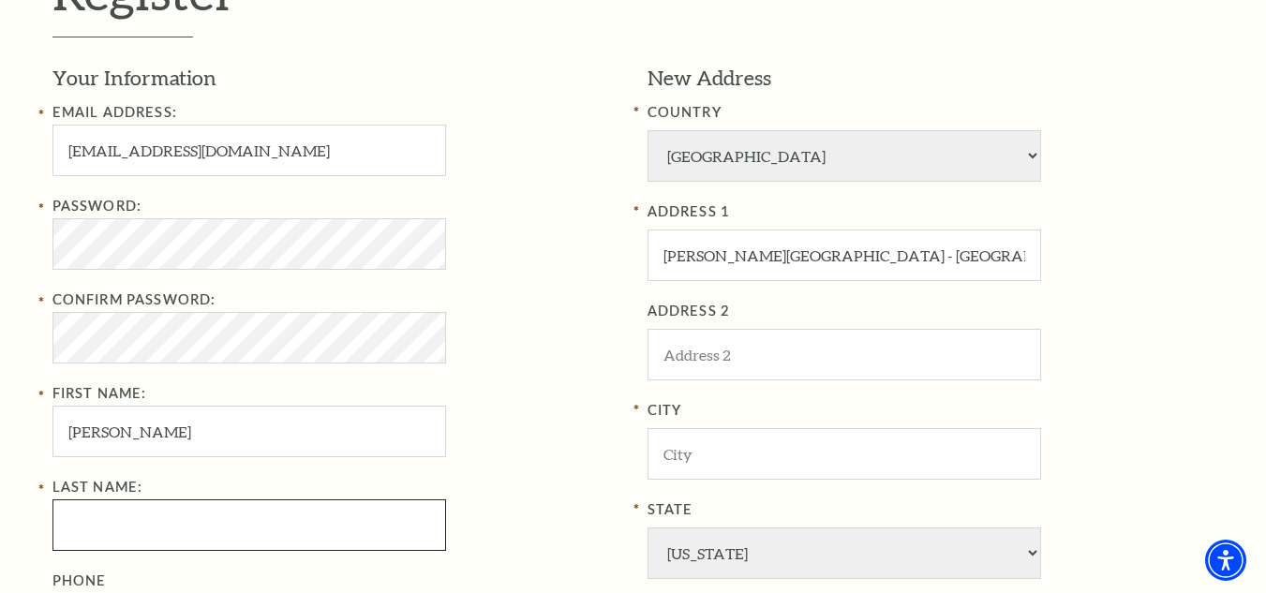
type input "Juliet R"
type input "3153296416"
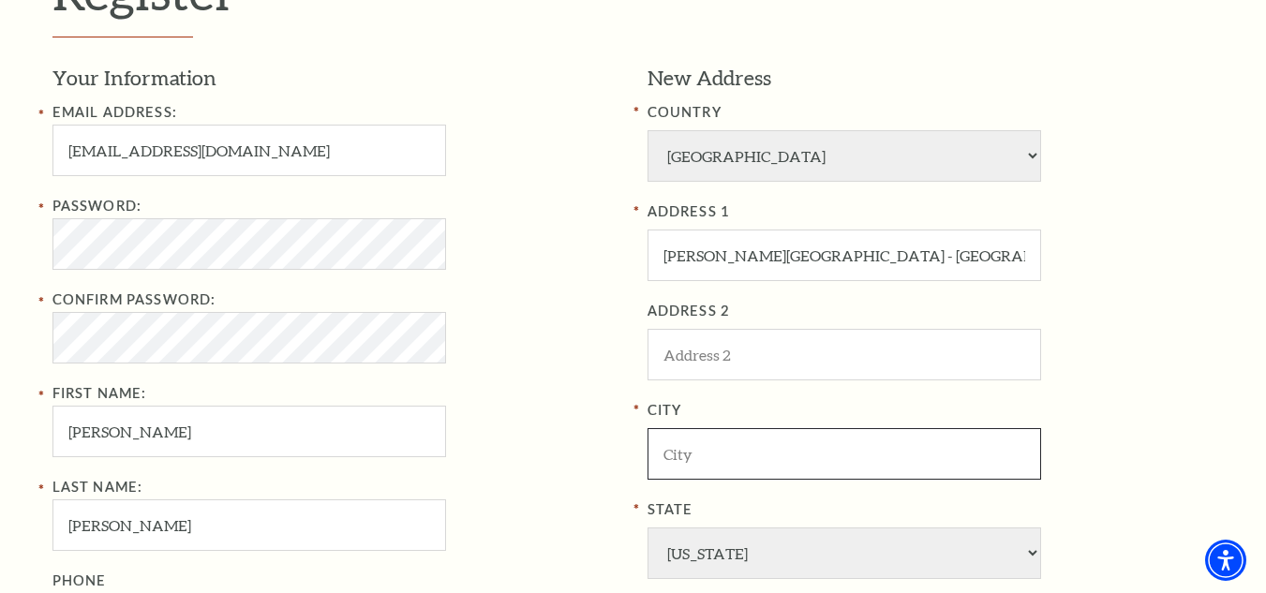
type input "Cleveland"
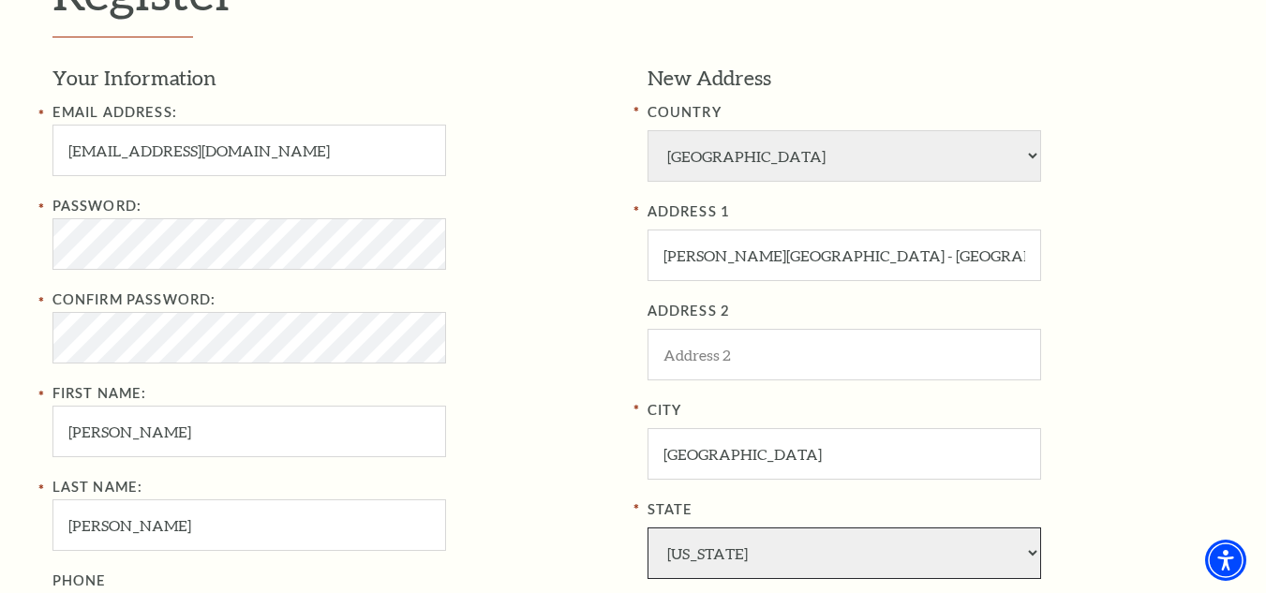
select select "AK"
type input "44111"
type input "315-329-6416"
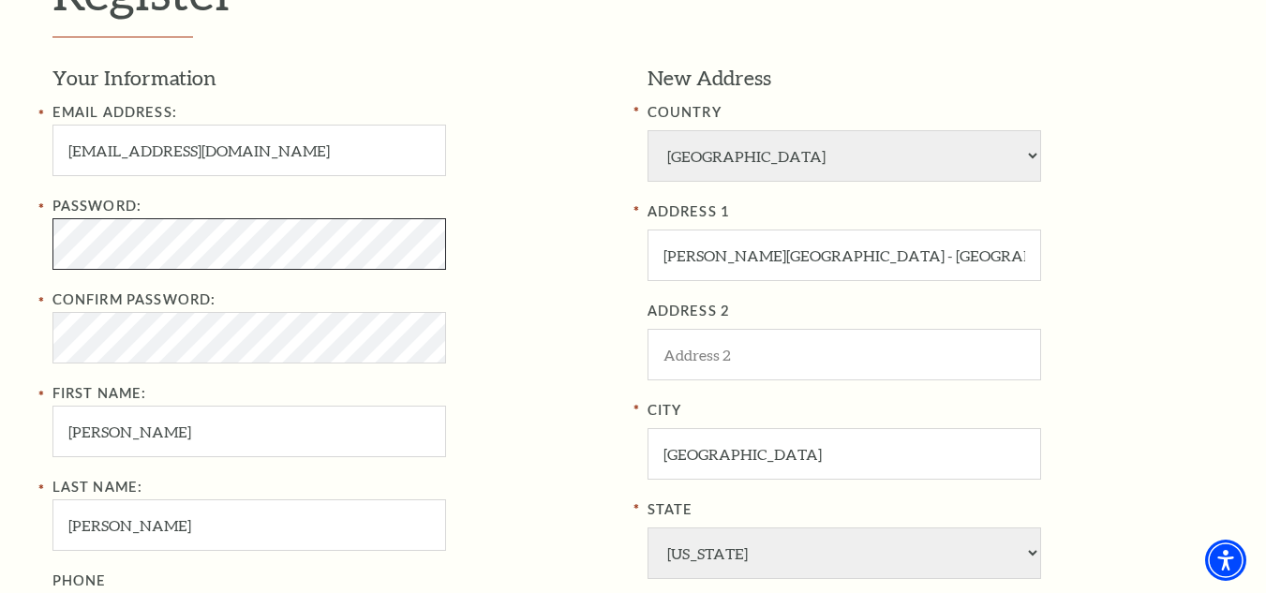
click at [31, 248] on div "Register Your Information Email Address: nhoxMet@gmail.com Password: Confirm Pa…" at bounding box center [633, 411] width 1266 height 1144
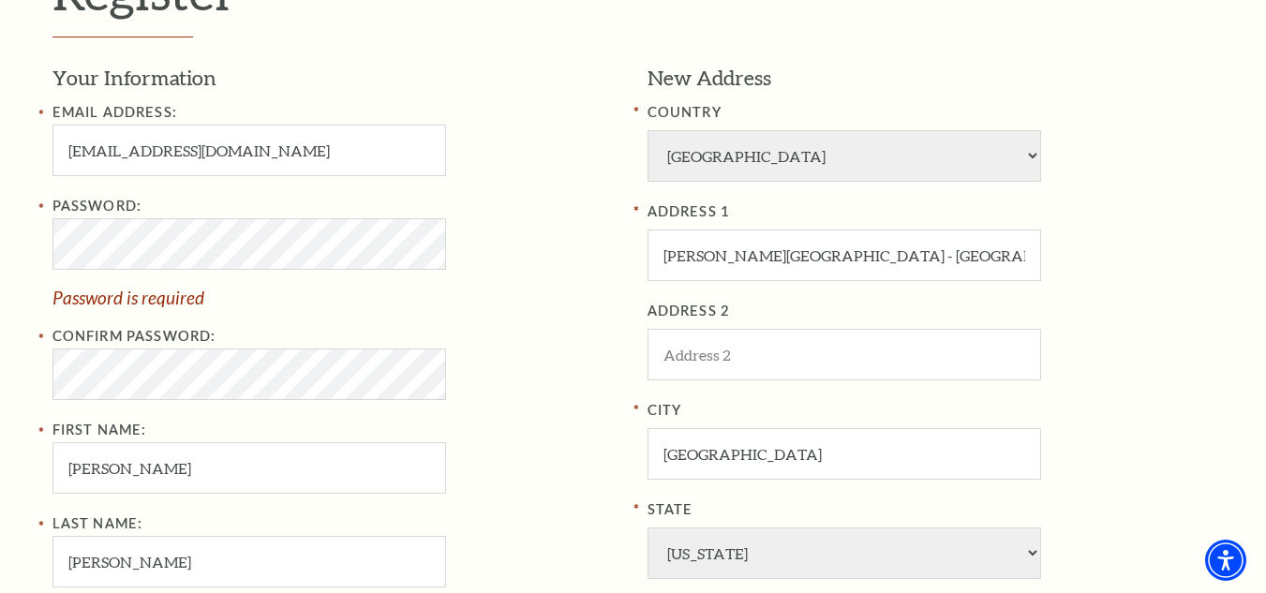
click at [99, 321] on div "Password: Password is required Confirm Password: First Name: Powell" at bounding box center [335, 344] width 567 height 299
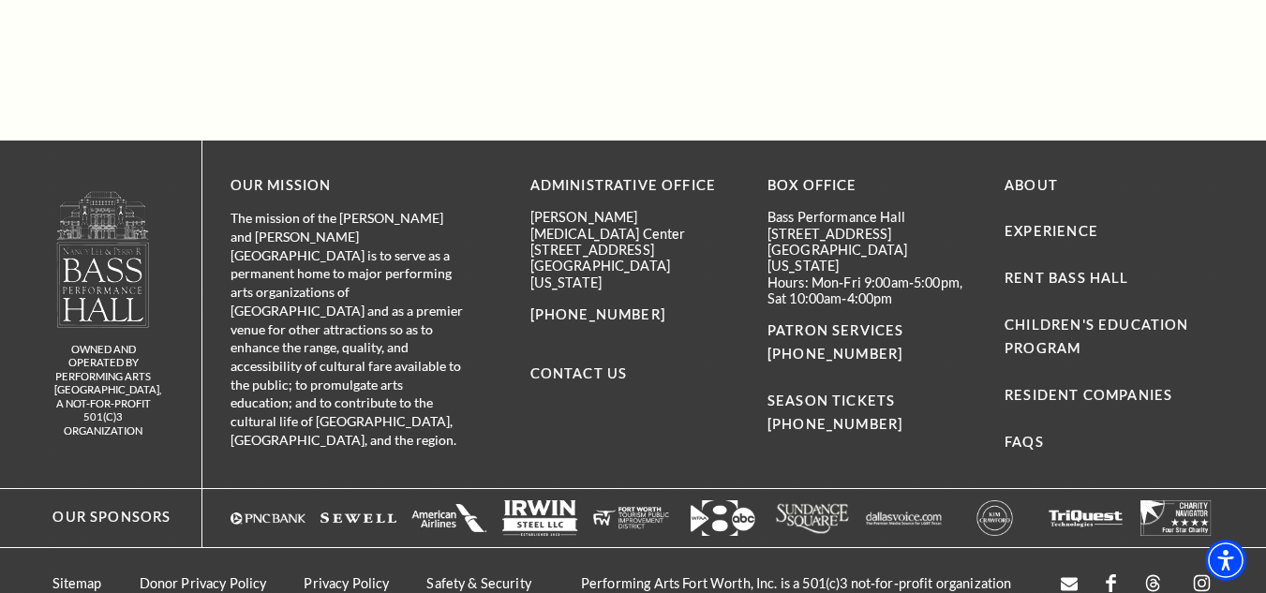
scroll to position [1116, 0]
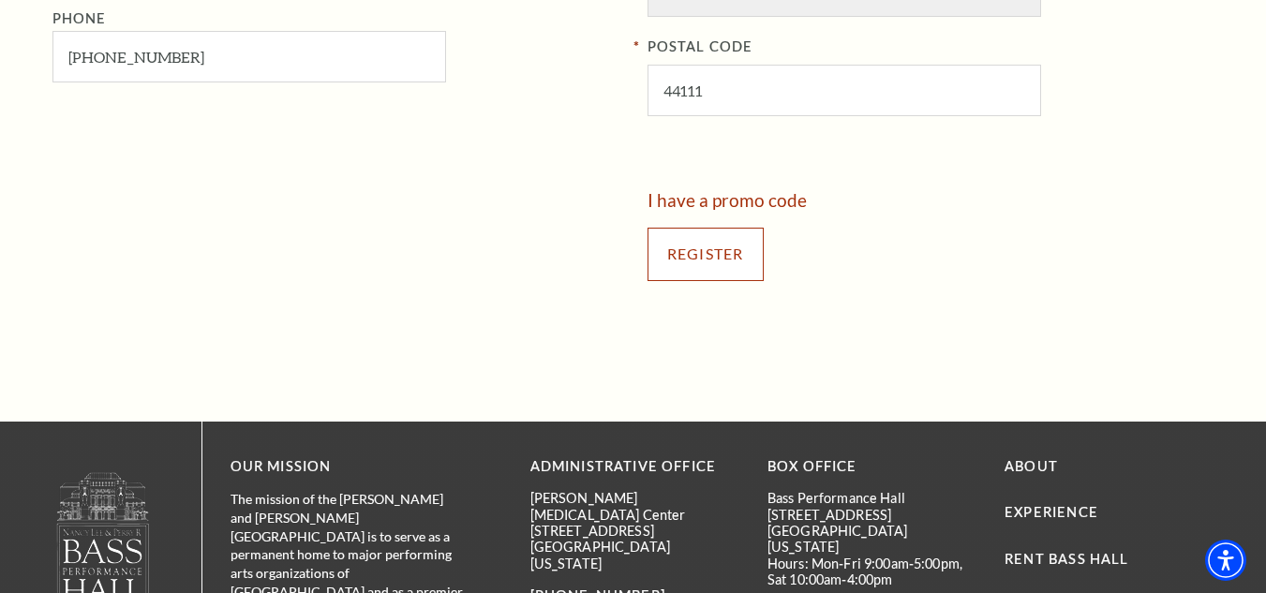
click at [713, 263] on input "Register" at bounding box center [706, 254] width 116 height 52
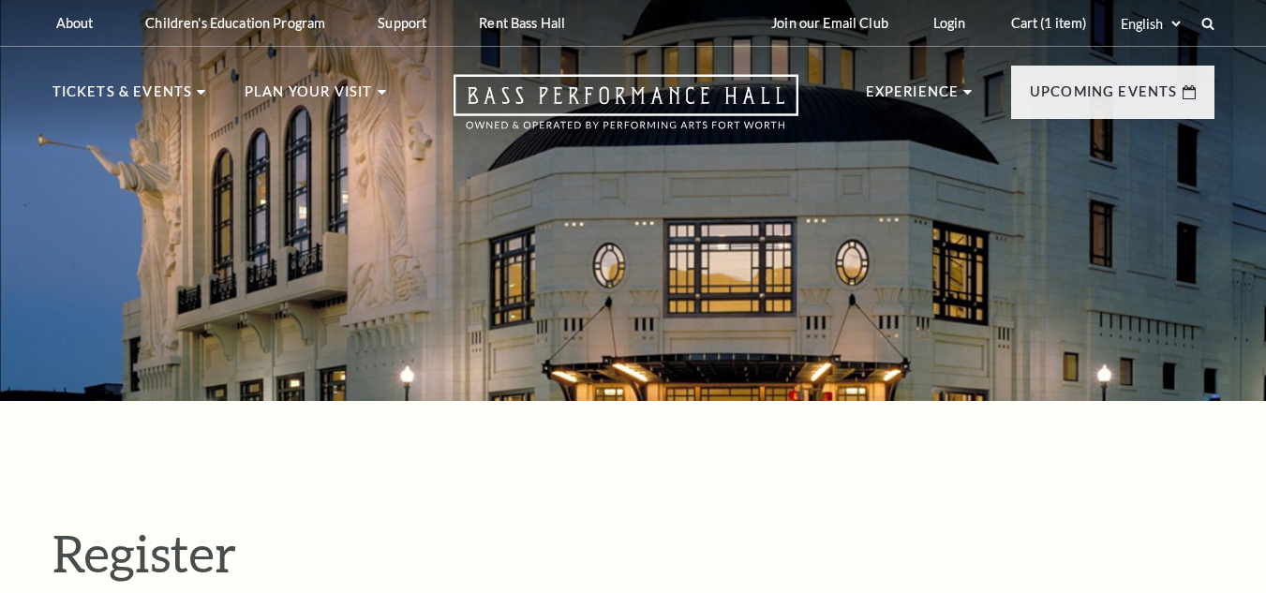
select select "1"
select select "[GEOGRAPHIC_DATA]"
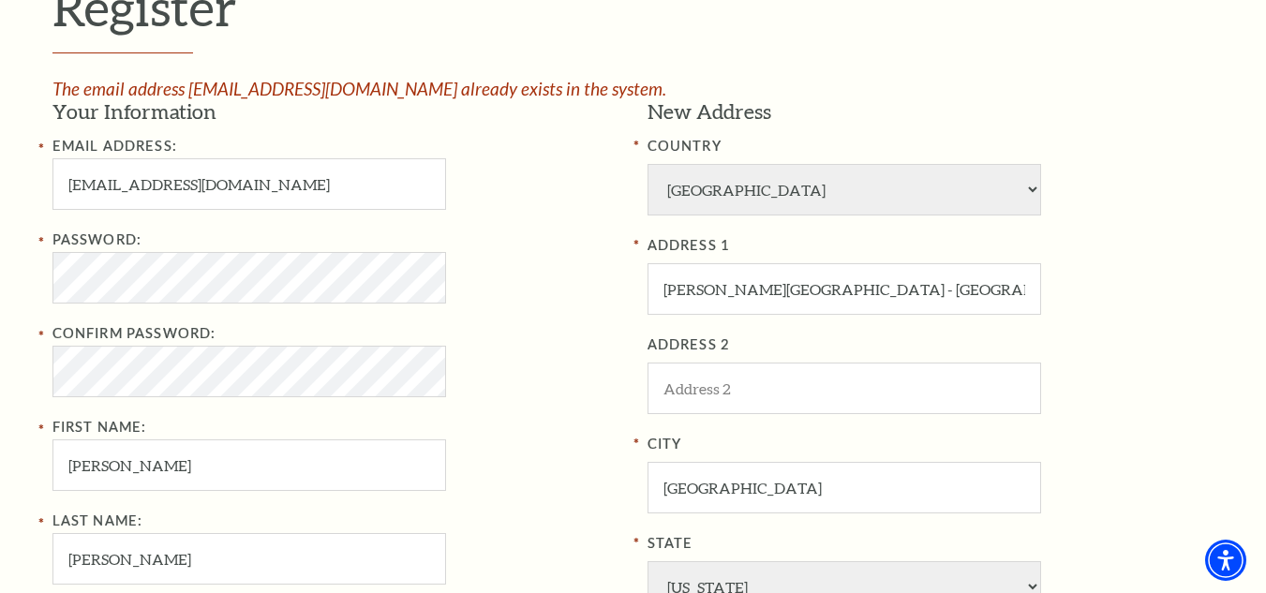
scroll to position [562, 0]
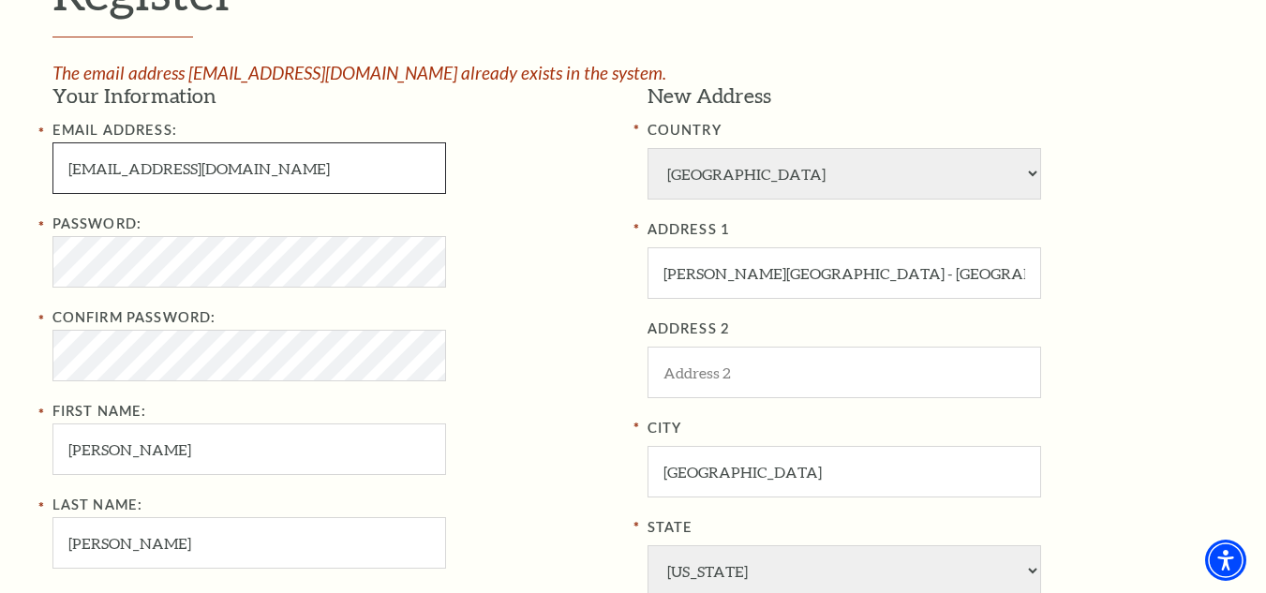
drag, startPoint x: 132, startPoint y: 162, endPoint x: 27, endPoint y: 179, distance: 106.3
click at [27, 179] on div "Register The email address nhoxMet@gmail.com already exists in the system. Your…" at bounding box center [633, 420] width 1266 height 1162
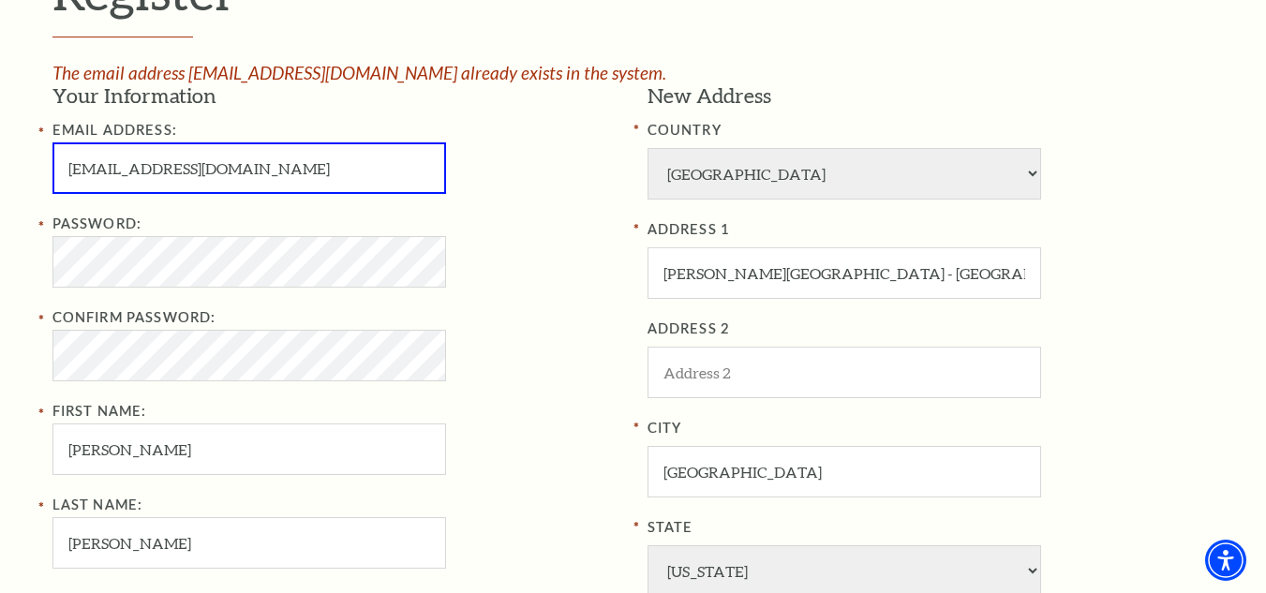
type input "SandraTMcClaskey@gmail.com"
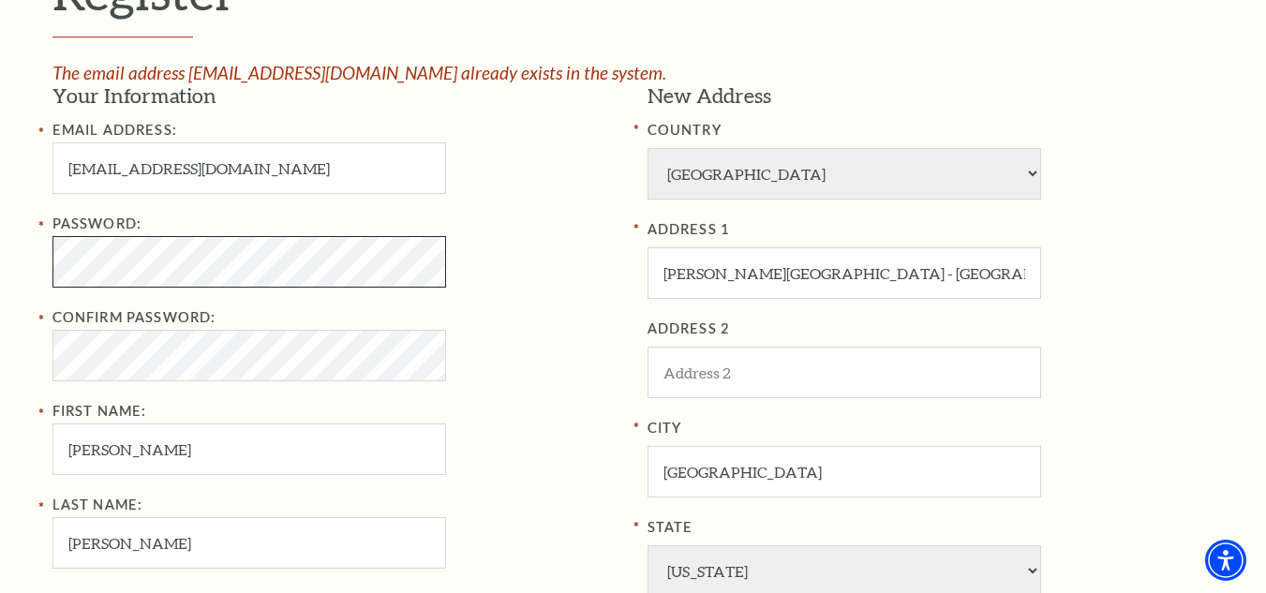
click at [12, 258] on div "Register The email address nhoxMet@gmail.com already exists in the system. Your…" at bounding box center [633, 420] width 1266 height 1162
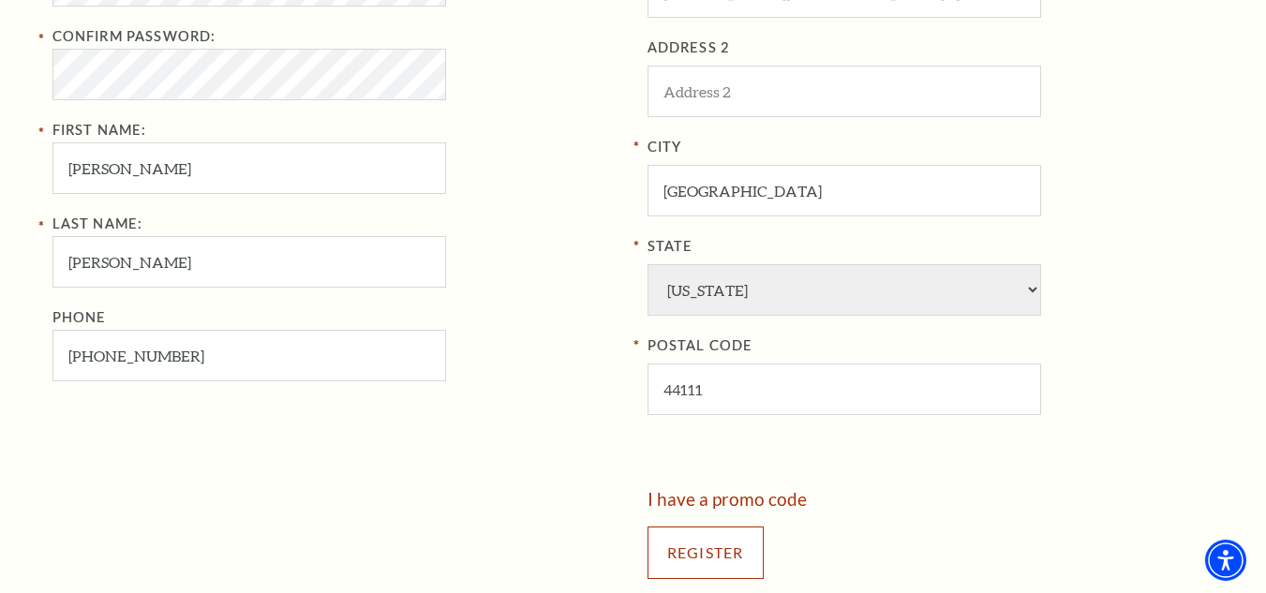
click at [687, 541] on input "Register" at bounding box center [706, 553] width 116 height 52
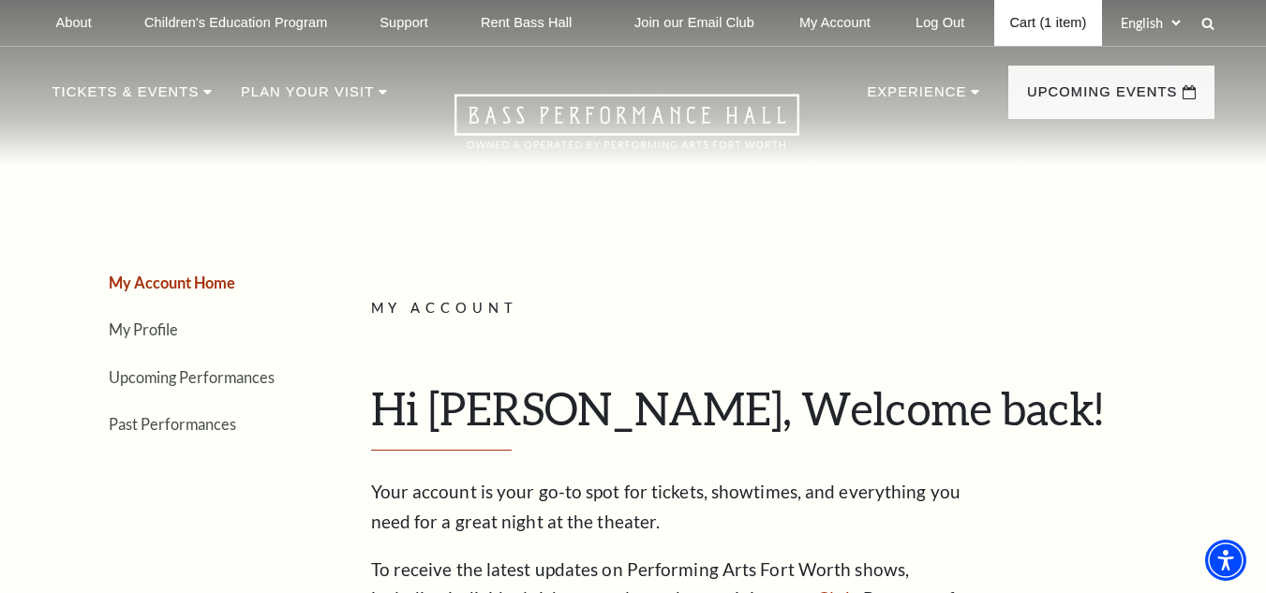
click at [1081, 32] on link "Cart (1 item)" at bounding box center [1047, 23] width 107 height 46
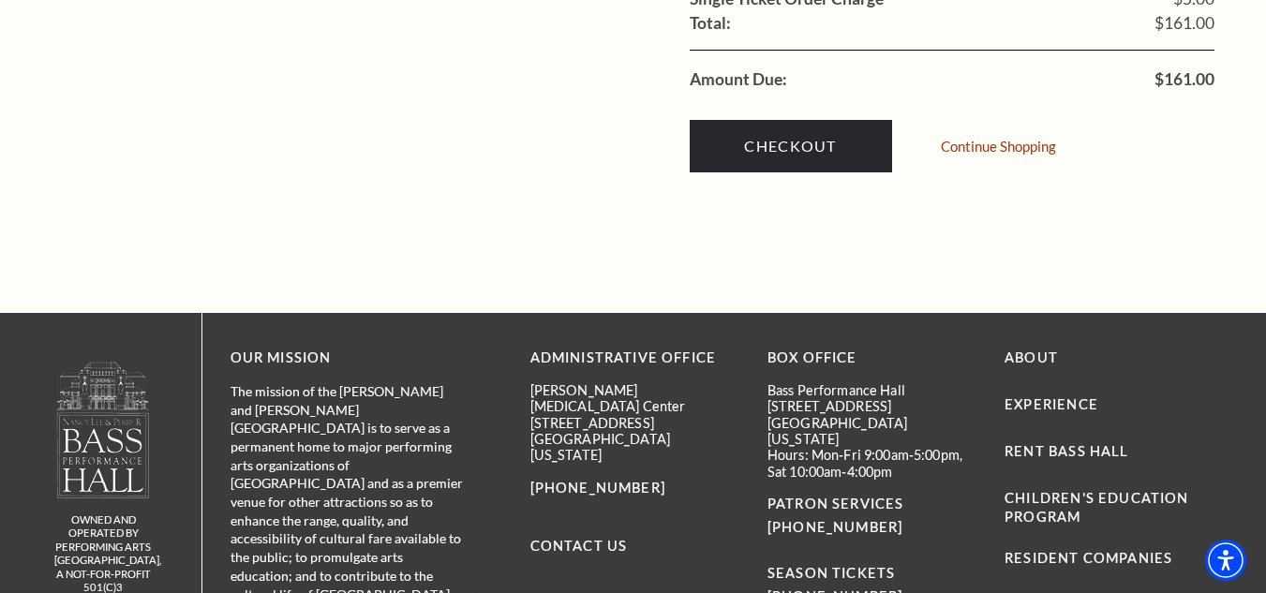
scroll to position [2249, 0]
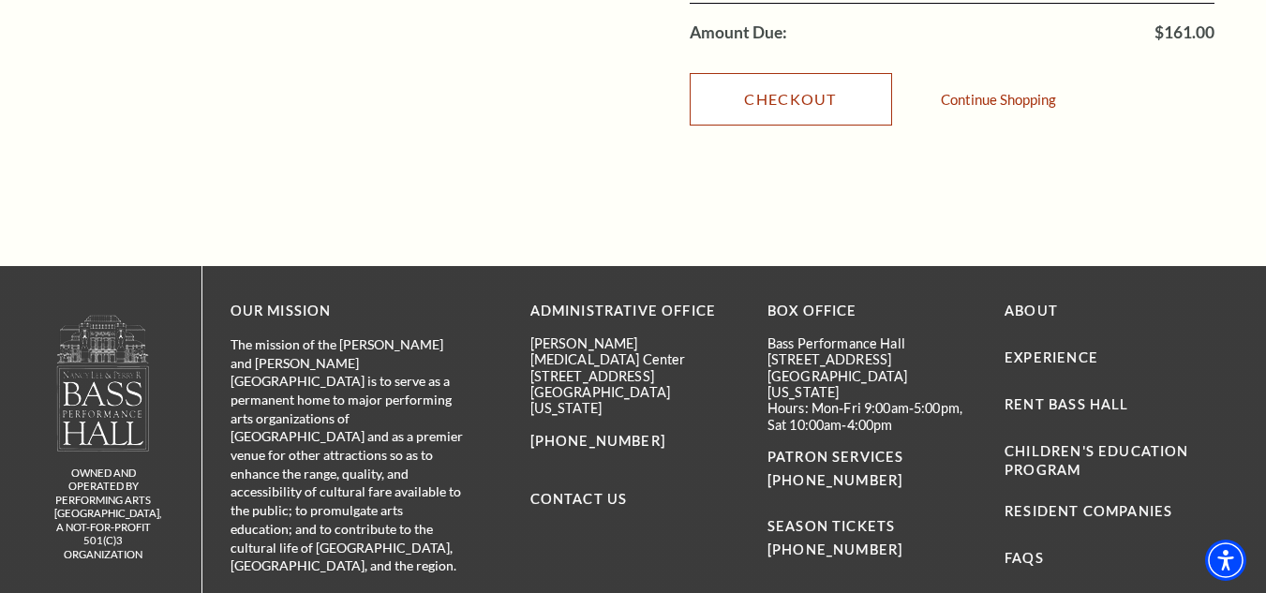
click at [760, 73] on link "Checkout" at bounding box center [791, 99] width 202 height 52
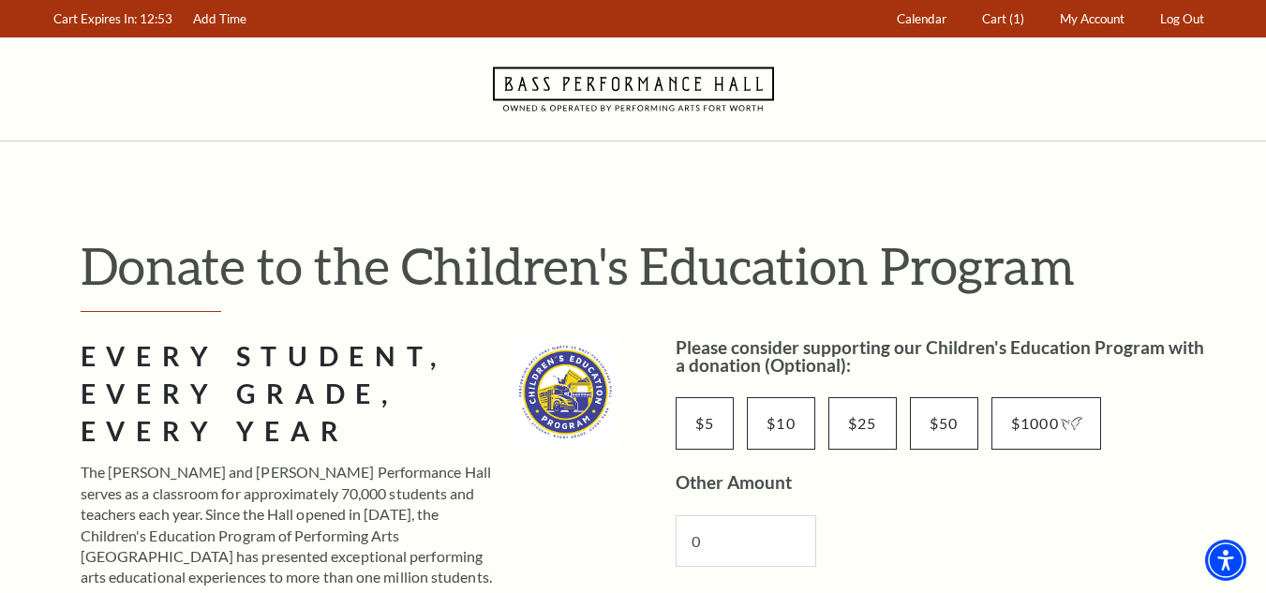
click at [164, 93] on div "Navigate to Bass Performance Hall homepage" at bounding box center [633, 88] width 1266 height 103
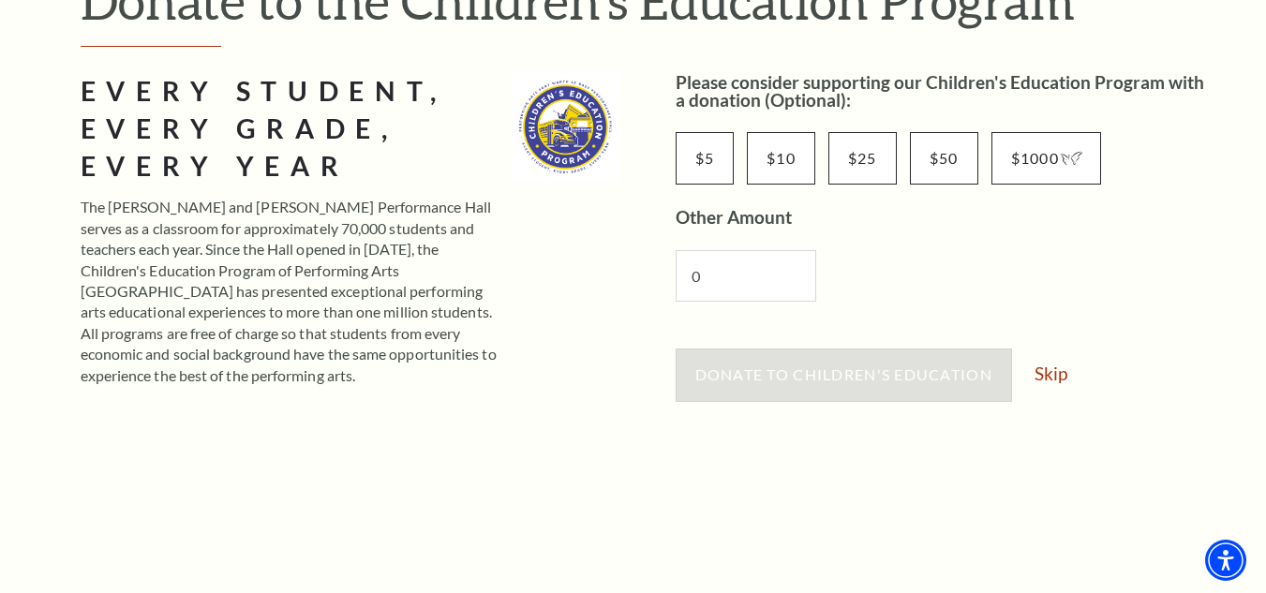
scroll to position [281, 0]
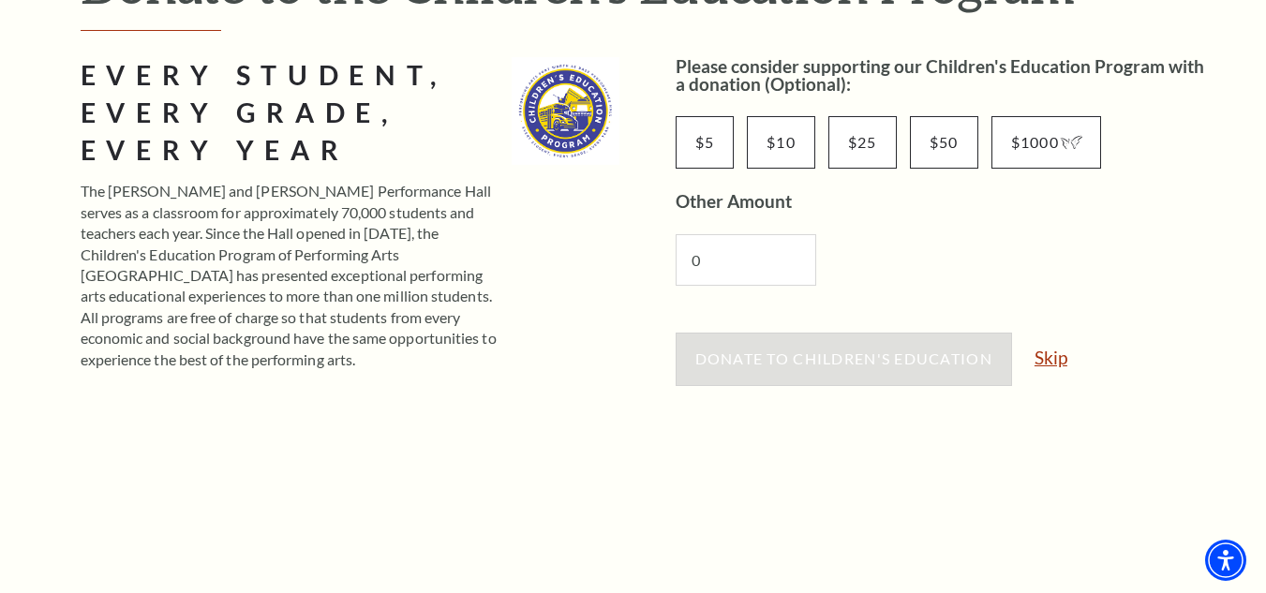
click at [1062, 366] on link "Skip" at bounding box center [1051, 358] width 33 height 18
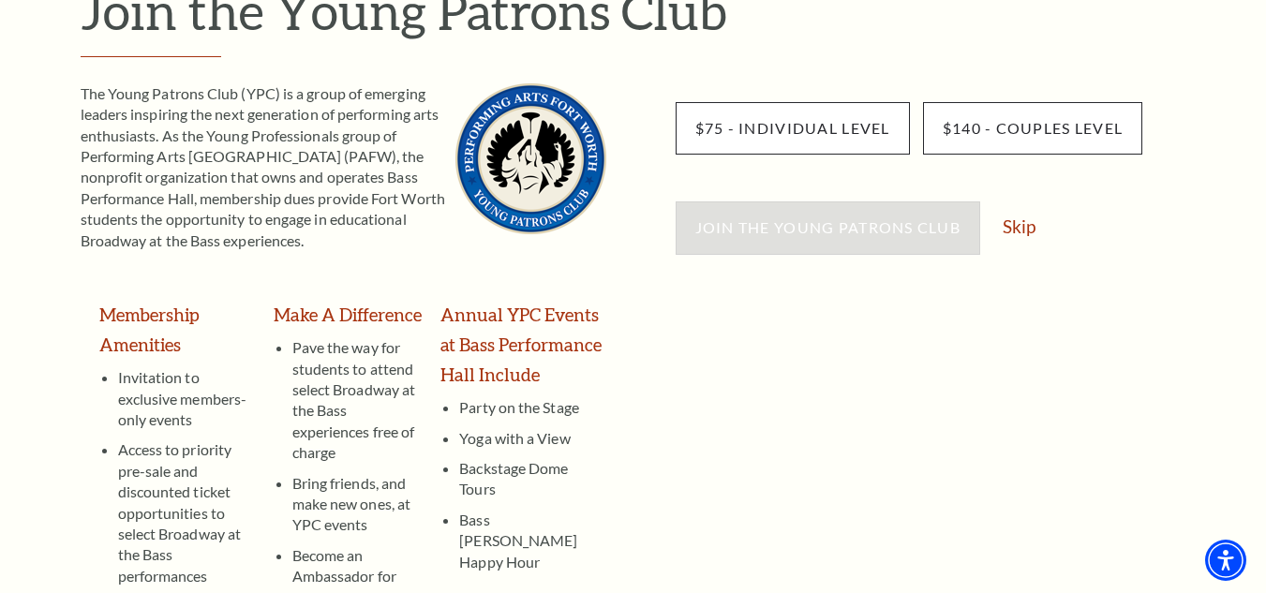
scroll to position [281, 0]
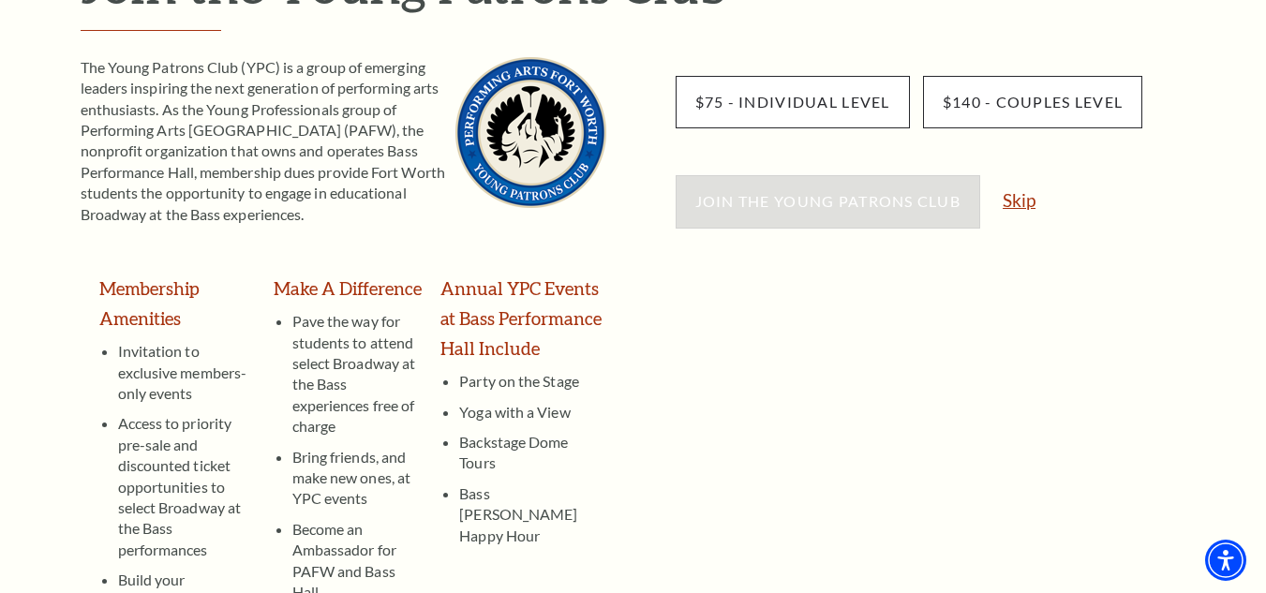
click at [1008, 209] on link "Skip" at bounding box center [1019, 200] width 33 height 18
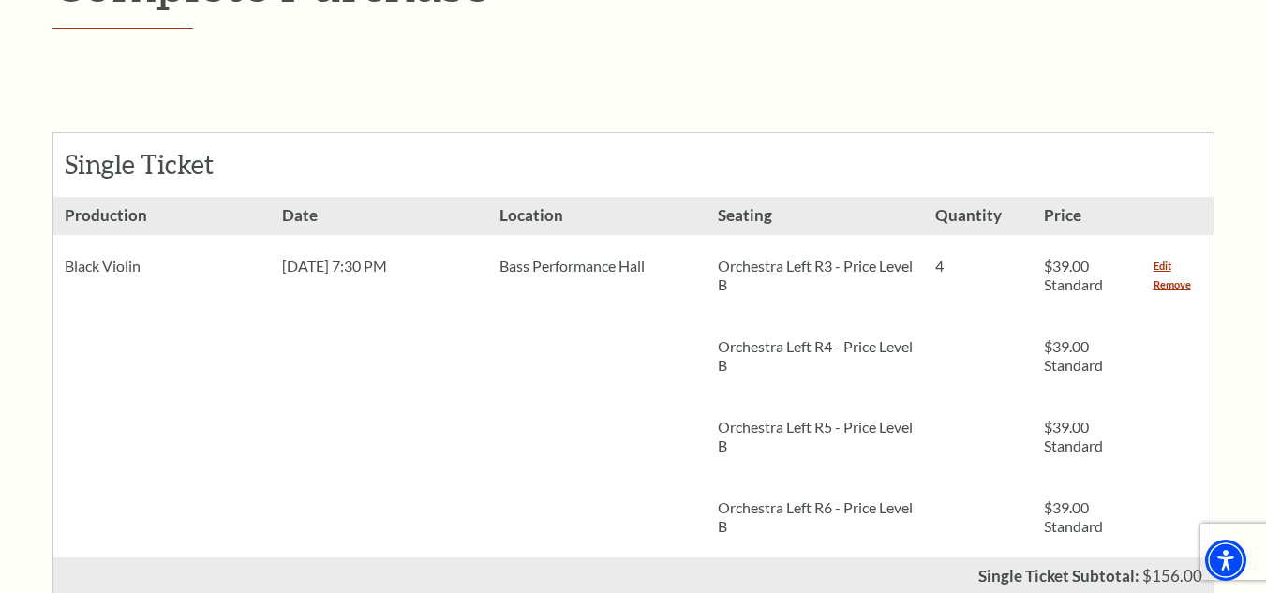
scroll to position [422, 0]
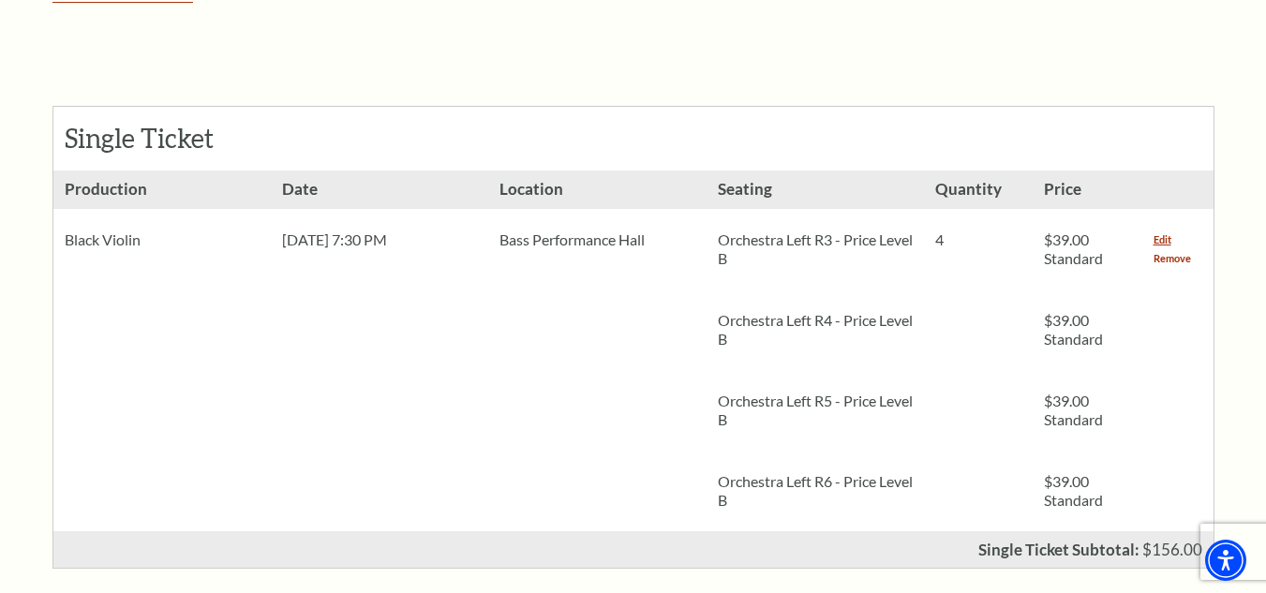
click at [1168, 253] on link "Remove" at bounding box center [1172, 258] width 37 height 19
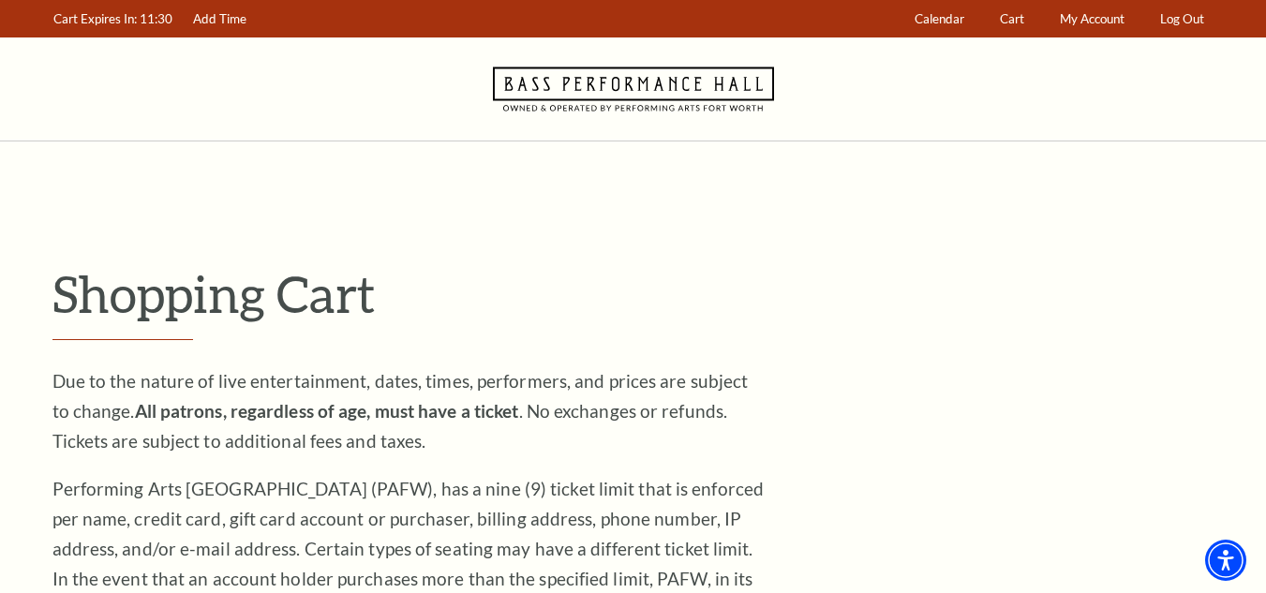
click at [272, 330] on h1 "Shopping Cart" at bounding box center [633, 301] width 1162 height 77
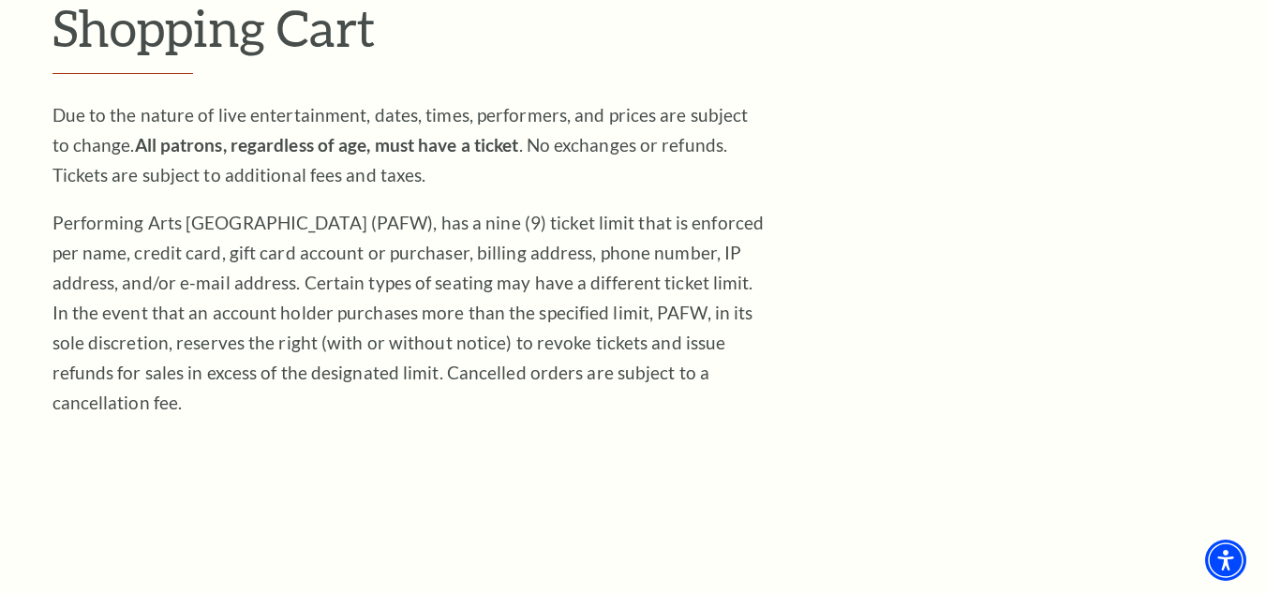
scroll to position [562, 0]
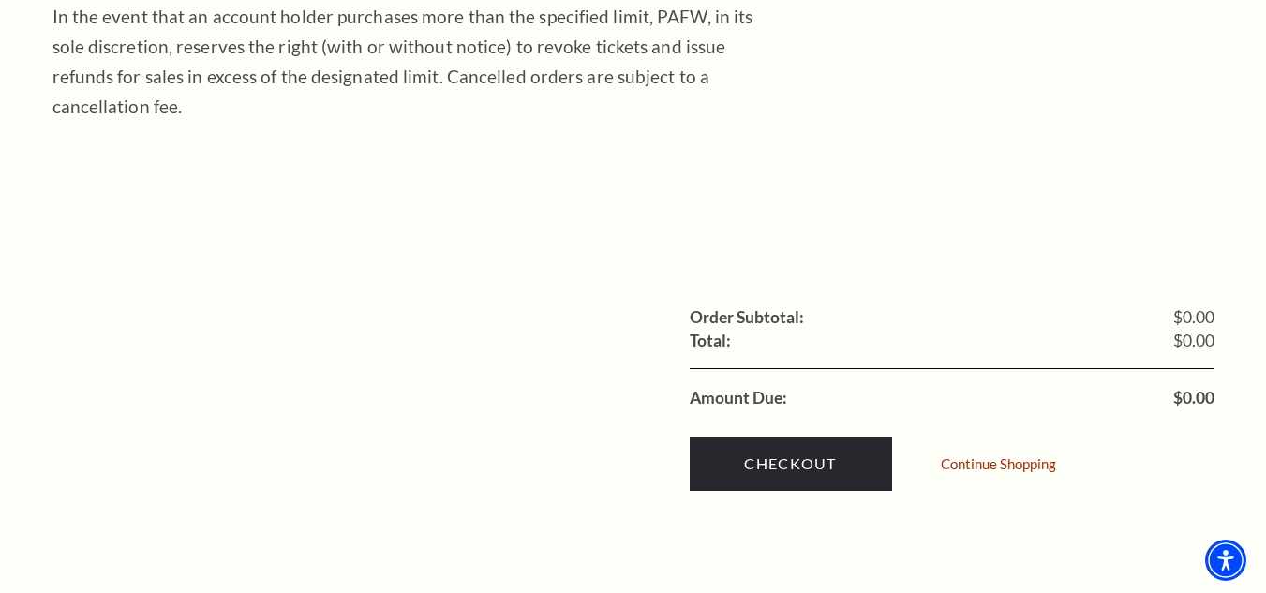
click at [203, 100] on div "Shopping Cart Due to the nature of live entertainment, dates, times, performers…" at bounding box center [633, 105] width 1162 height 809
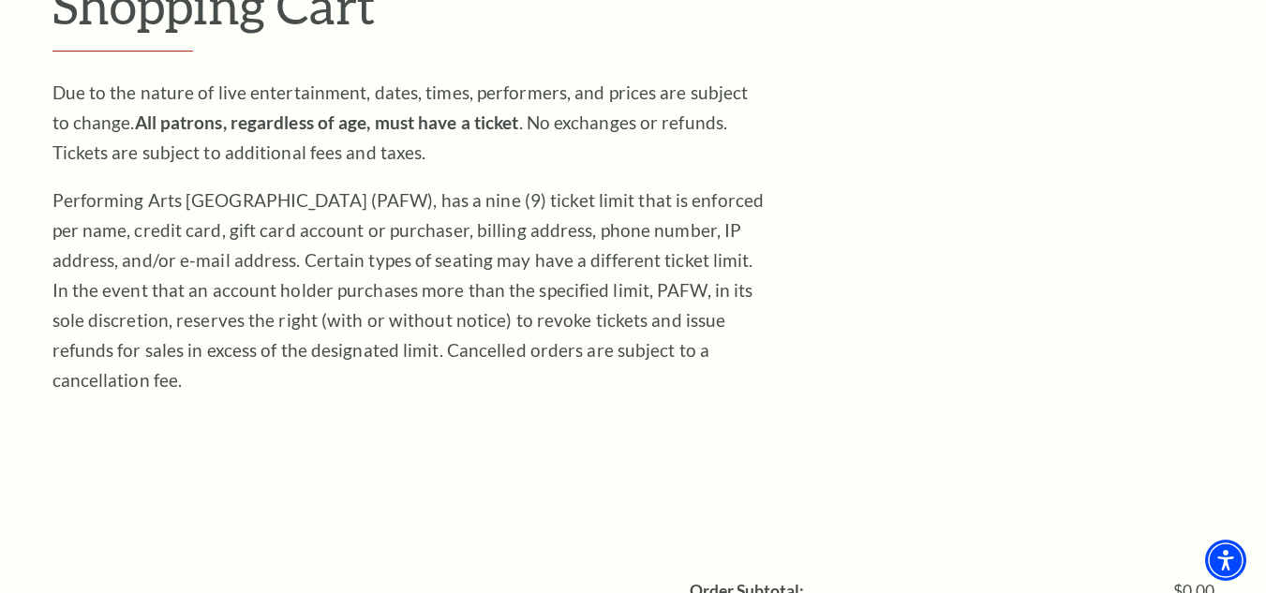
scroll to position [0, 0]
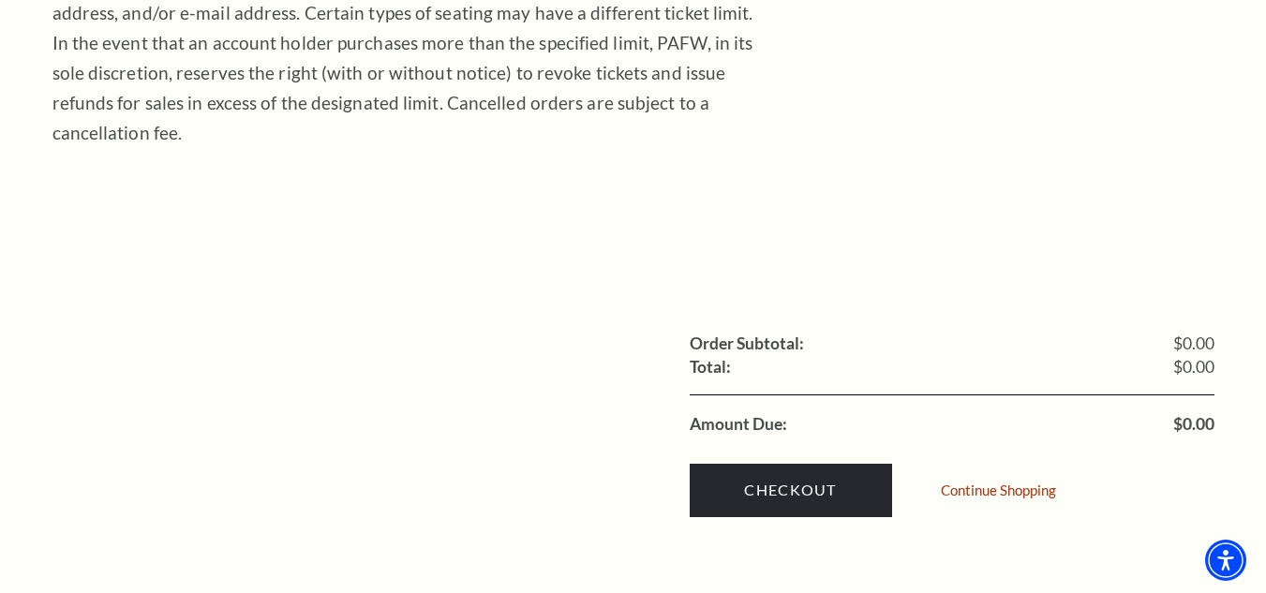
scroll to position [562, 0]
